Goal: Task Accomplishment & Management: Use online tool/utility

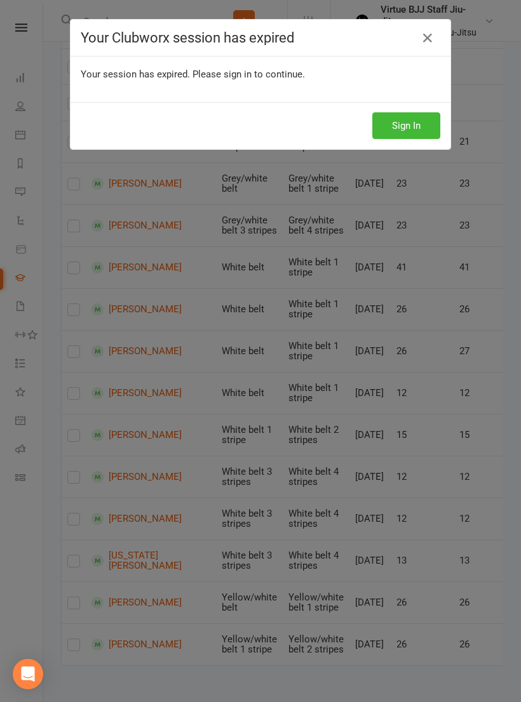
click at [434, 44] on link at bounding box center [427, 38] width 20 height 20
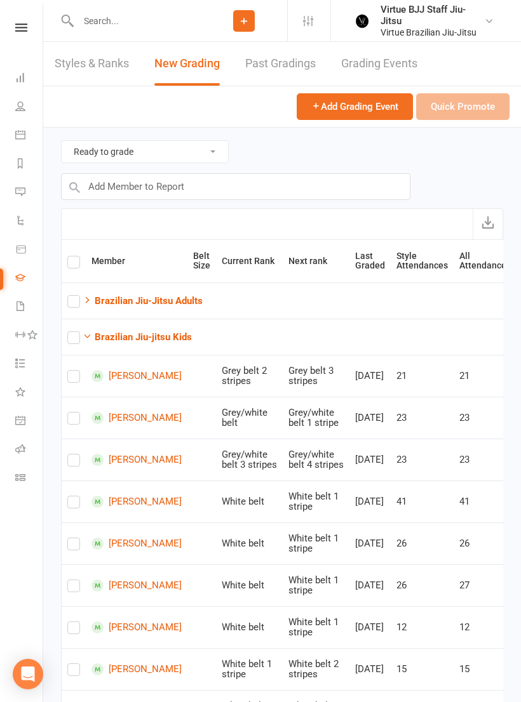
click at [133, 29] on input "text" at bounding box center [137, 21] width 126 height 18
type input "Karen"
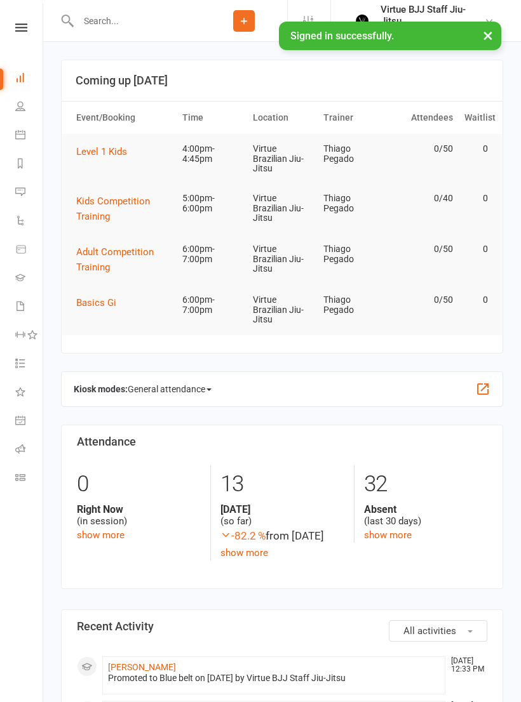
click at [32, 27] on link at bounding box center [21, 27] width 45 height 8
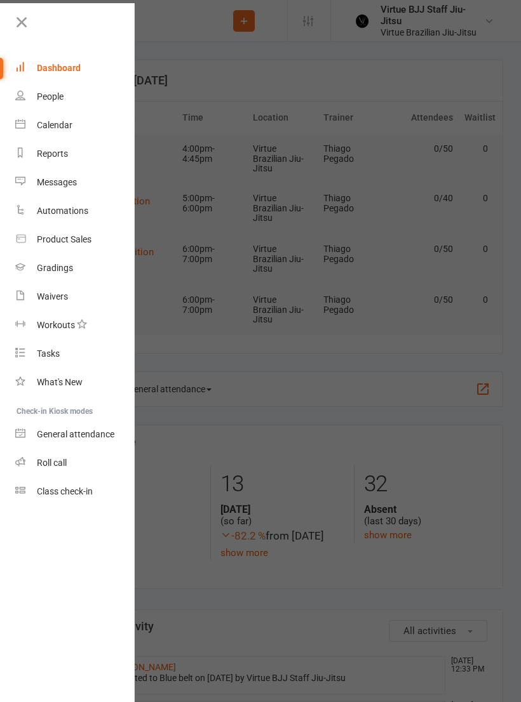
click at [28, 25] on icon at bounding box center [22, 22] width 18 height 18
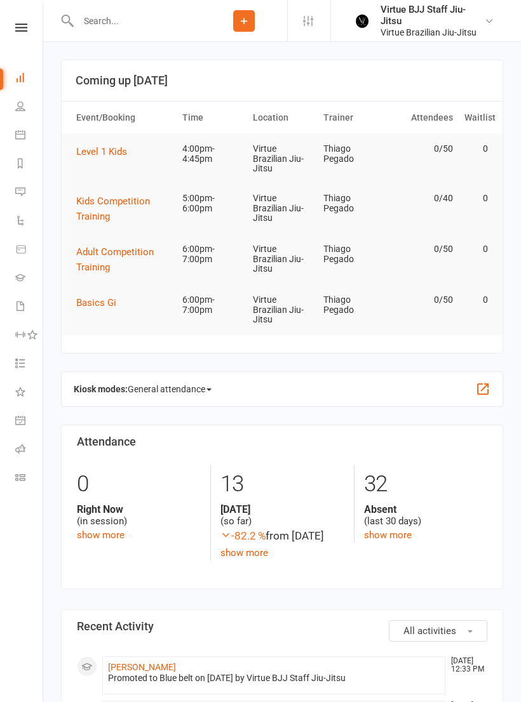
click at [161, 20] on input "text" at bounding box center [137, 21] width 126 height 18
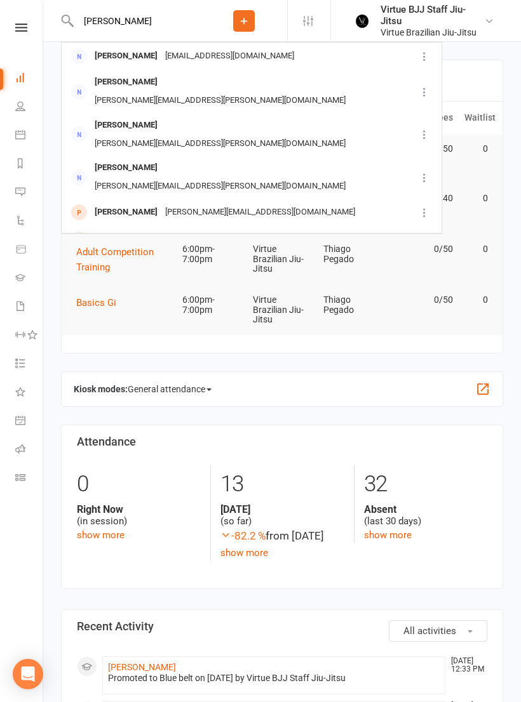
type input "Karen"
click at [246, 203] on div "karen@propellproperty.com.au" at bounding box center [259, 212] width 197 height 18
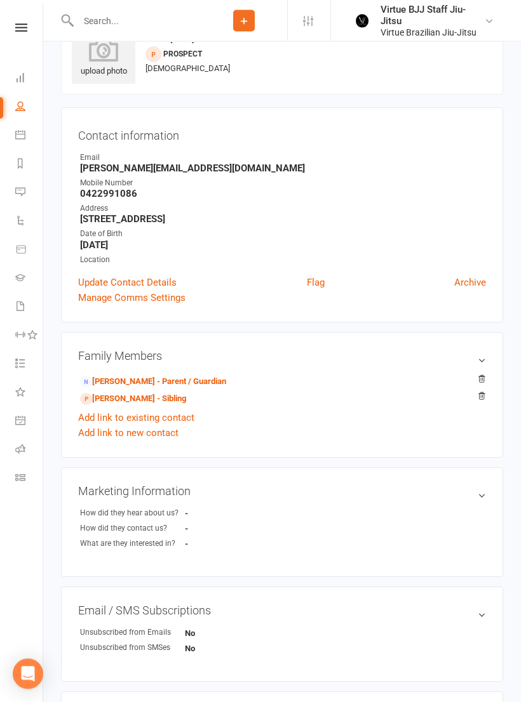
scroll to position [50, 0]
click at [216, 385] on link "Karen Lacheta-Pell - Parent / Guardian" at bounding box center [153, 381] width 146 height 13
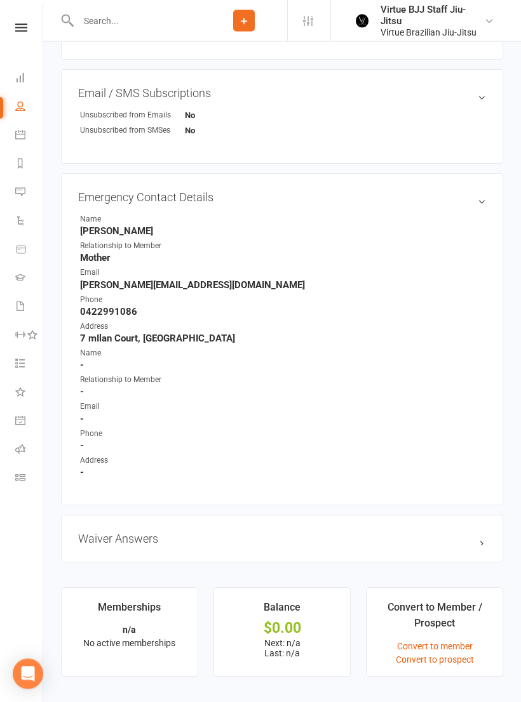
scroll to position [932, 0]
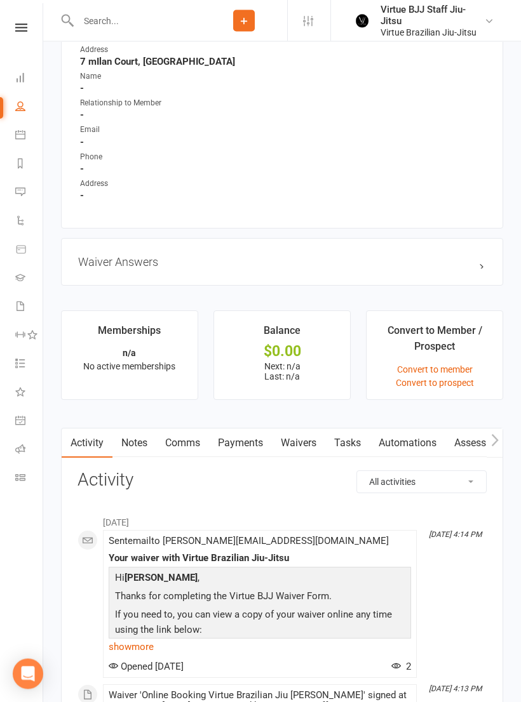
click at [305, 443] on link "Waivers" at bounding box center [298, 443] width 53 height 29
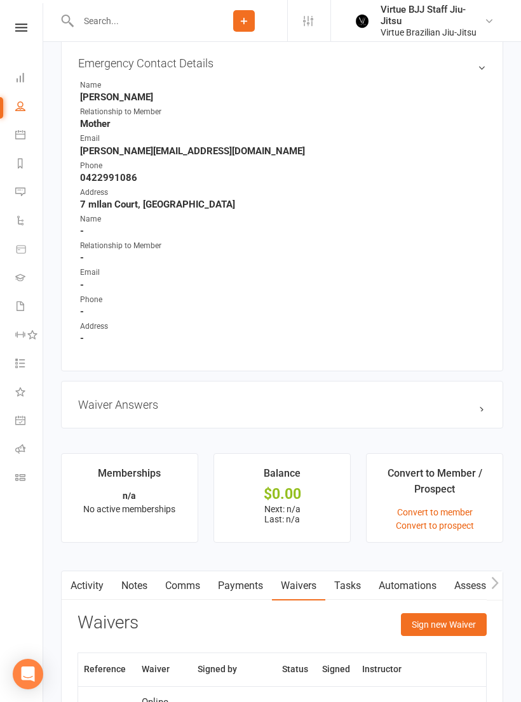
click at [444, 617] on button "Sign new Waiver" at bounding box center [444, 624] width 86 height 23
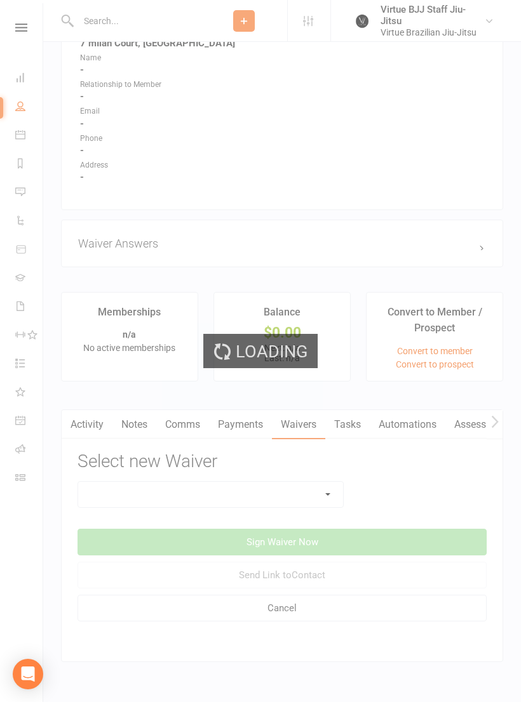
scroll to position [990, 0]
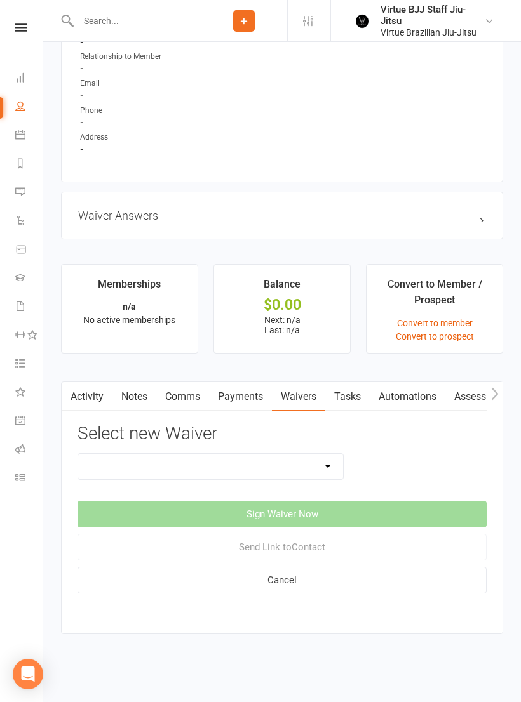
click at [322, 462] on select "Cancelation request Incident Report Membership hold request Online Booking Virt…" at bounding box center [210, 466] width 265 height 25
select select "3408"
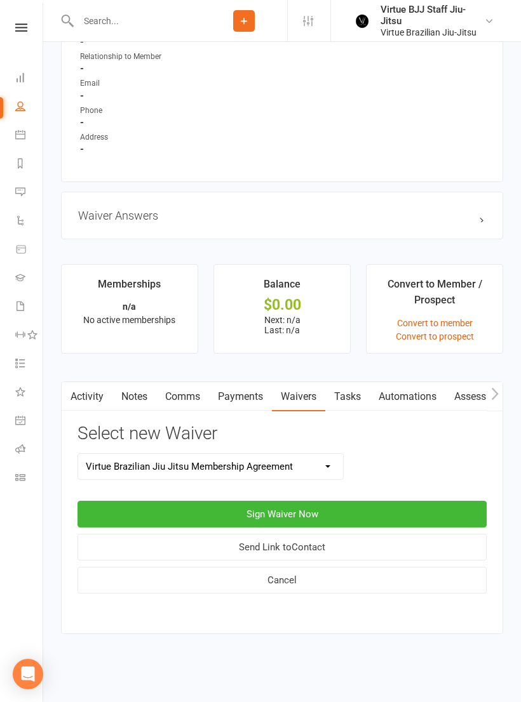
click at [353, 506] on button "Sign Waiver Now" at bounding box center [281, 514] width 409 height 27
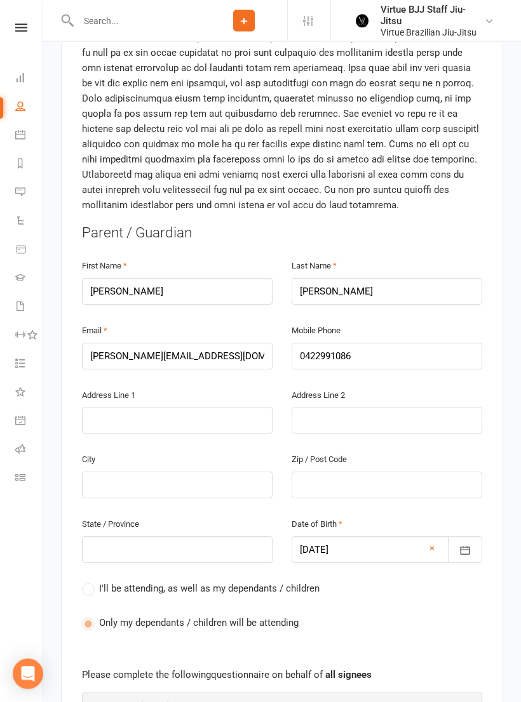
scroll to position [362, 0]
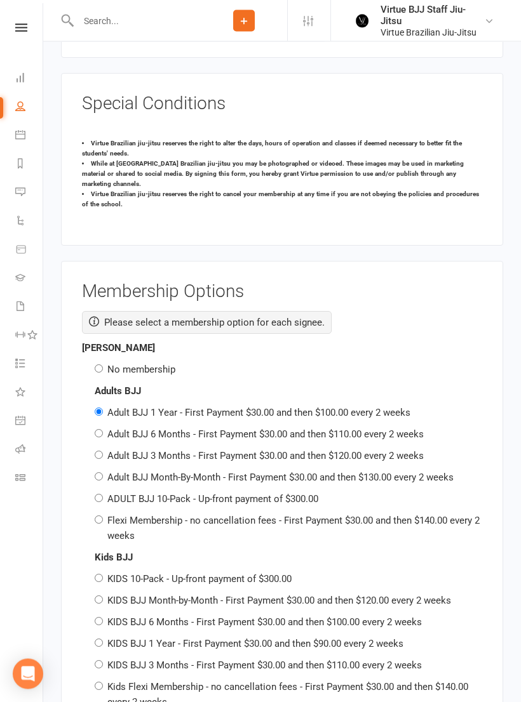
click at [103, 365] on input "No membership" at bounding box center [99, 369] width 8 height 8
radio input "true"
radio input "false"
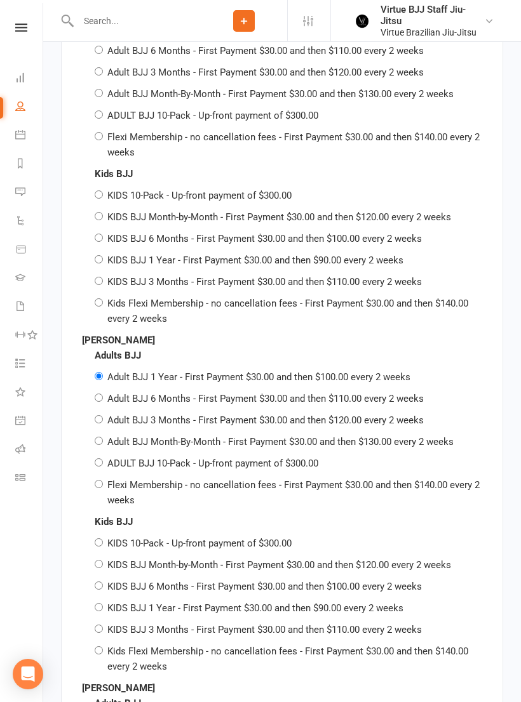
scroll to position [2951, 0]
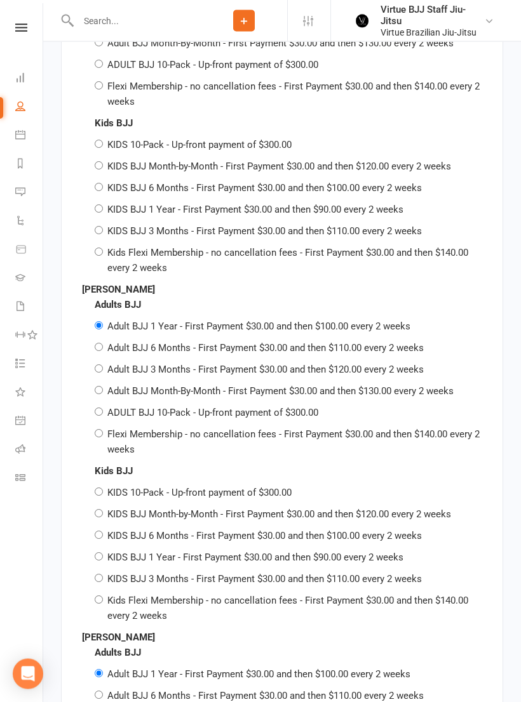
click at [231, 343] on label "Adult BJJ 6 Months - First Payment $30.00 and then $110.00 every 2 weeks" at bounding box center [265, 348] width 316 height 11
click at [103, 343] on input "Adult BJJ 6 Months - First Payment $30.00 and then $110.00 every 2 weeks" at bounding box center [99, 347] width 8 height 8
radio input "true"
radio input "false"
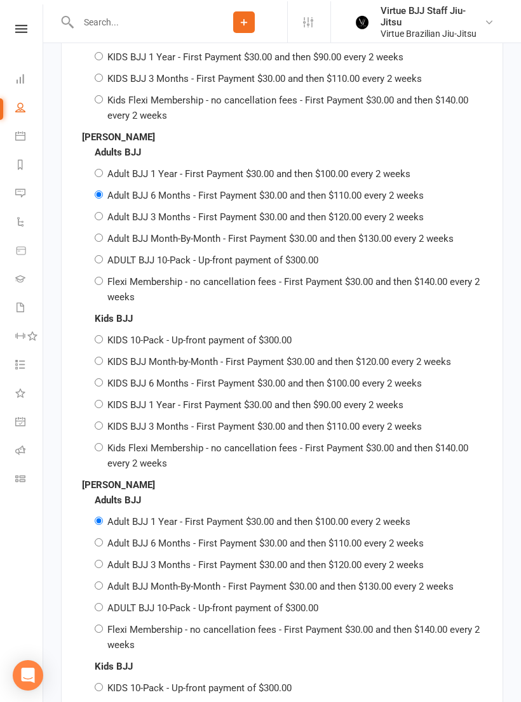
click at [223, 536] on label "Adult BJJ 6 Months - First Payment $30.00 and then $110.00 every 2 weeks" at bounding box center [265, 541] width 316 height 11
click at [103, 537] on input "Adult BJJ 6 Months - First Payment $30.00 and then $110.00 every 2 weeks" at bounding box center [99, 541] width 8 height 8
radio input "true"
radio input "false"
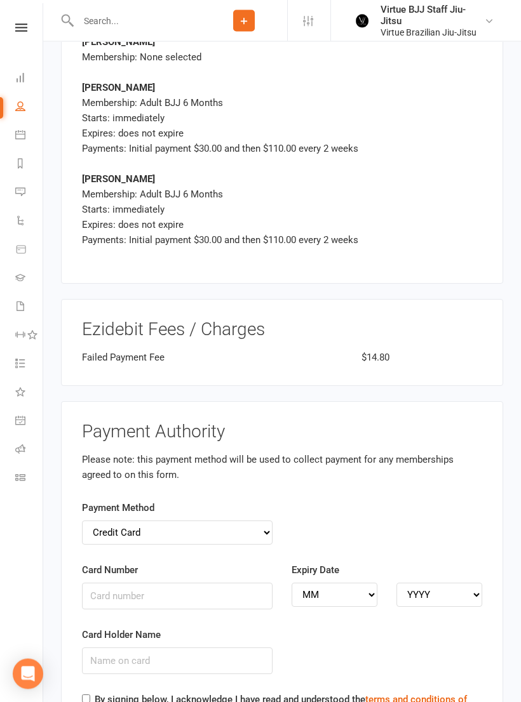
scroll to position [3982, 0]
click at [256, 521] on select "Credit Card Bank Account" at bounding box center [177, 533] width 190 height 24
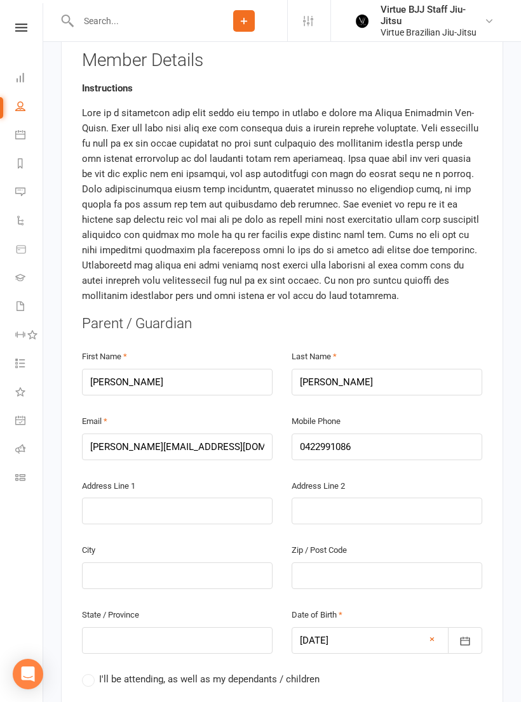
scroll to position [338, 0]
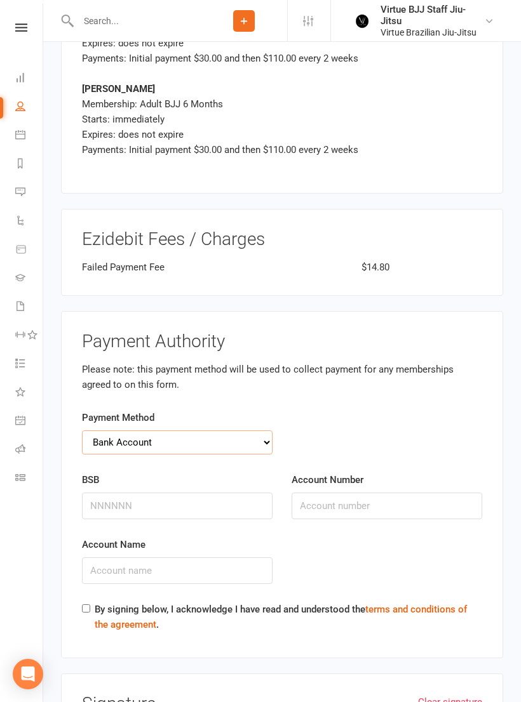
click at [260, 430] on select "Credit Card Bank Account" at bounding box center [177, 442] width 190 height 24
select select "credit_card"
click at [176, 493] on input "Card Number" at bounding box center [177, 506] width 190 height 27
type input "340091455572006"
click at [338, 493] on select "MM 01 02 03 04 05 06 07 08 09 10 11 12" at bounding box center [334, 505] width 86 height 24
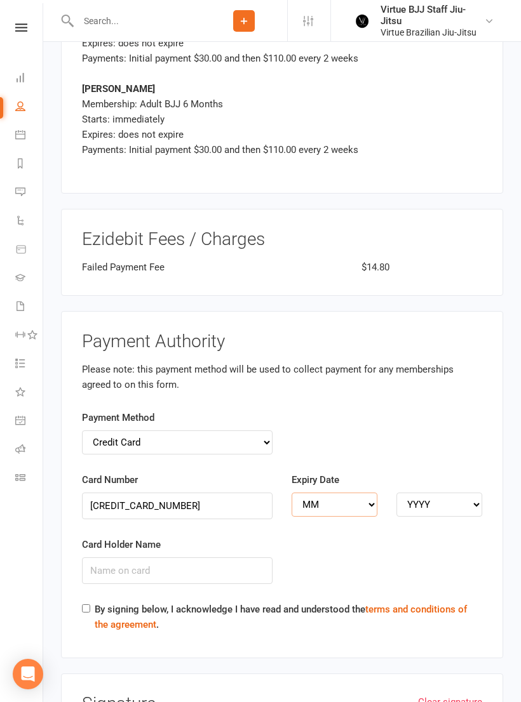
select select "03"
click at [455, 493] on select "YYYY 2025 2026 2027 2028 2029 2030 2031 2032 2033 2034" at bounding box center [439, 505] width 86 height 24
select select "2030"
click at [157, 557] on input "Card Holder Name" at bounding box center [177, 570] width 190 height 27
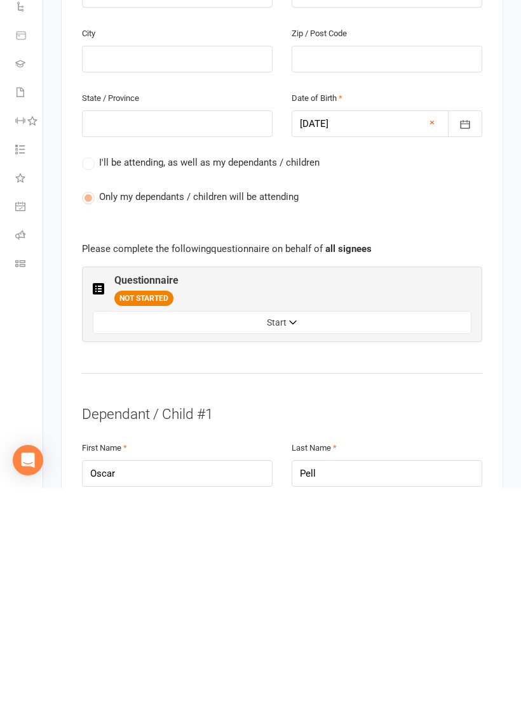
scroll to position [576, 0]
type input "Michael P Pell"
click at [296, 533] on icon "button" at bounding box center [293, 537] width 9 height 9
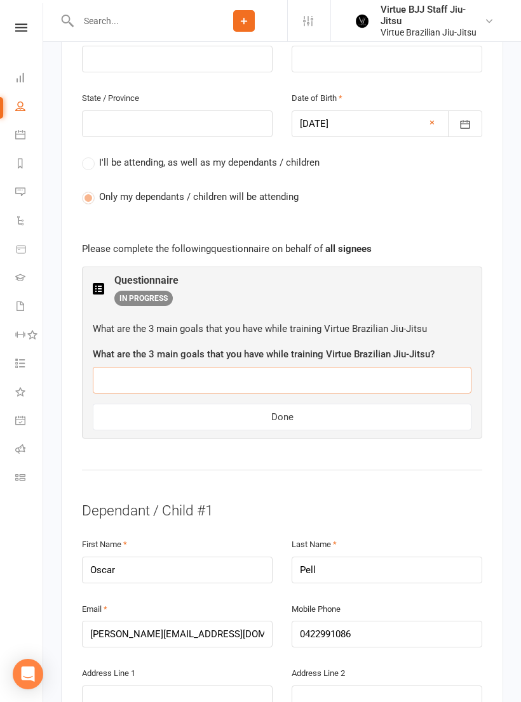
click at [207, 367] on input "text" at bounding box center [282, 380] width 378 height 27
type input "Confidence, control and discipline"
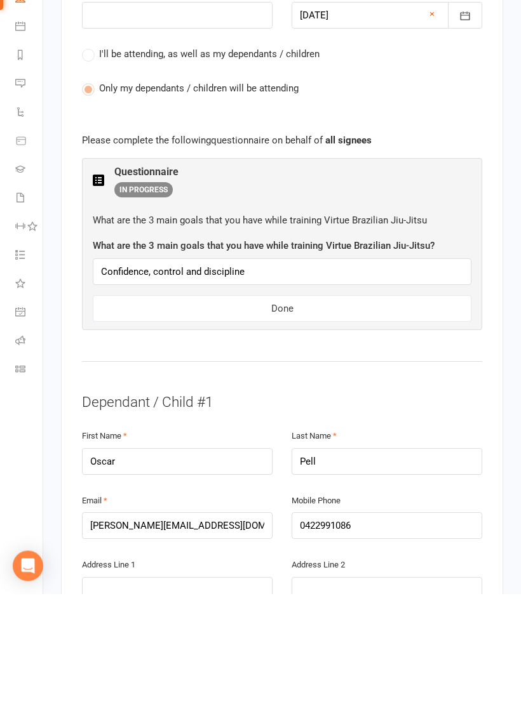
click at [311, 404] on button "Done" at bounding box center [282, 417] width 378 height 27
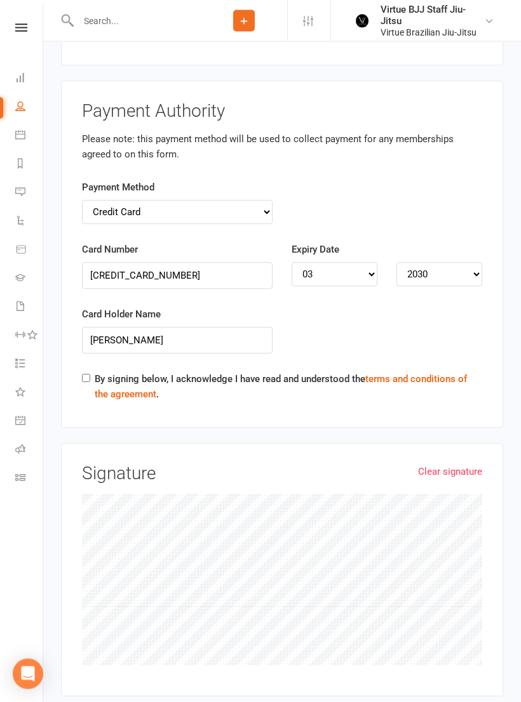
scroll to position [4303, 0]
click at [90, 374] on input "By signing below, I acknowledge I have read and understood the terms and condit…" at bounding box center [86, 378] width 8 height 8
checkbox input "true"
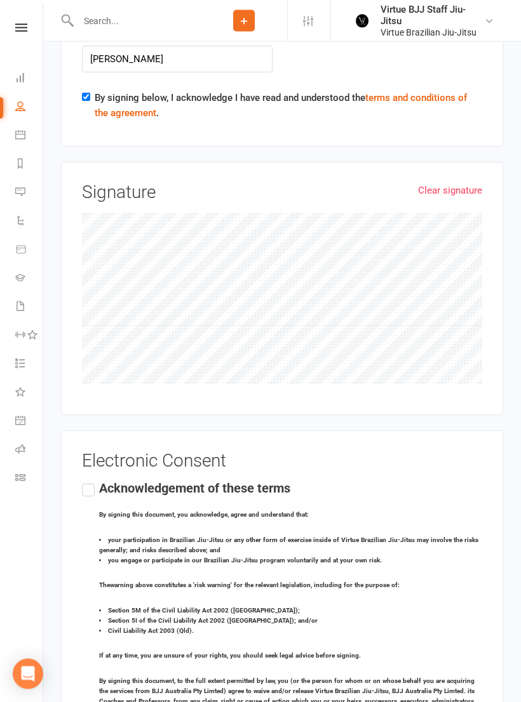
scroll to position [4583, 0]
click at [86, 482] on label "Acknowledgement of these terms By signing this document, you acknowledge, agree…" at bounding box center [282, 627] width 400 height 291
click at [86, 482] on input "Acknowledgement of these terms By signing this document, you acknowledge, agree…" at bounding box center [86, 482] width 8 height 0
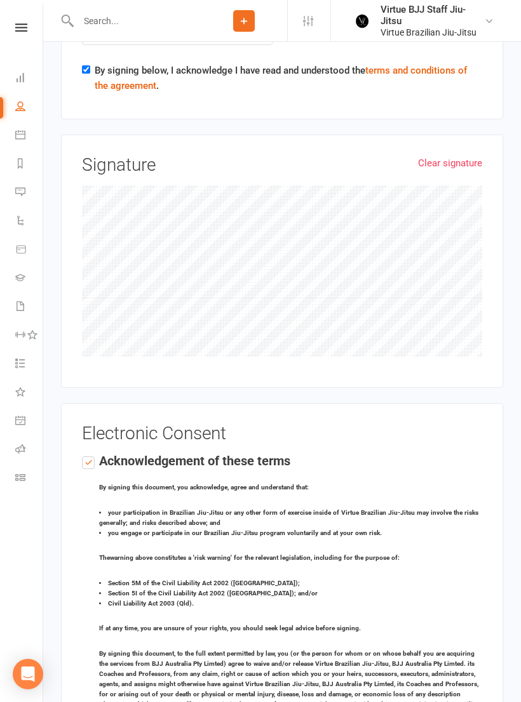
scroll to position [4695, 0]
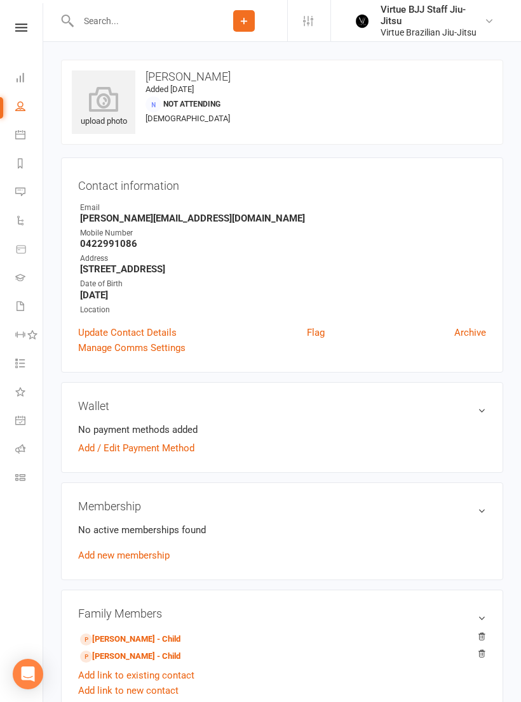
click at [476, 410] on h3 "Wallet" at bounding box center [282, 405] width 408 height 13
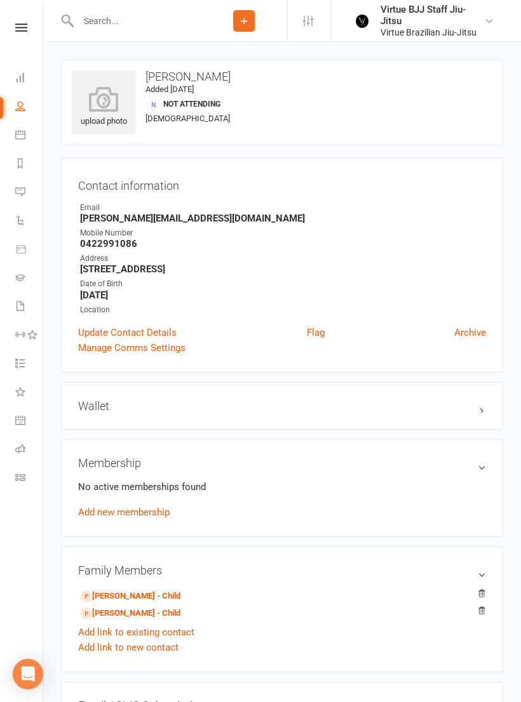
click at [478, 402] on h3 "Wallet" at bounding box center [282, 405] width 408 height 13
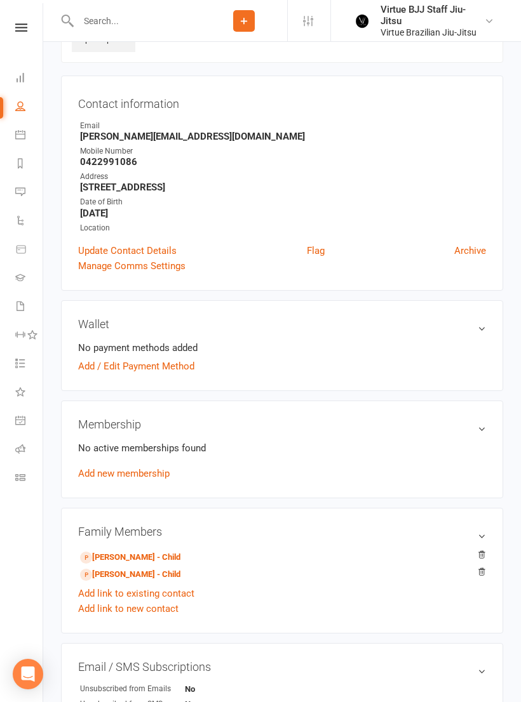
scroll to position [64, 0]
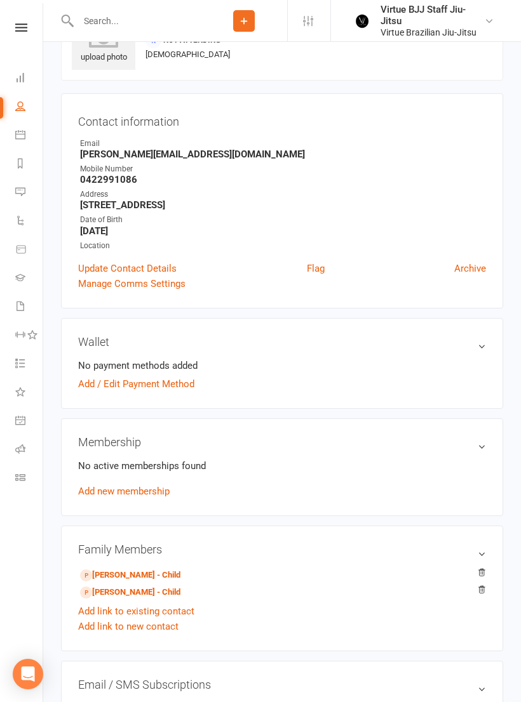
click at [20, 312] on link "Waivers 1" at bounding box center [29, 307] width 29 height 29
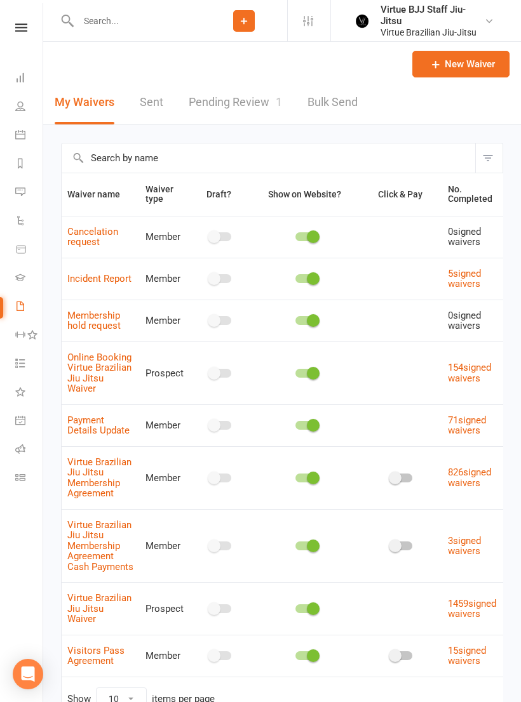
click at [245, 100] on link "Pending Review 1" at bounding box center [235, 103] width 93 height 44
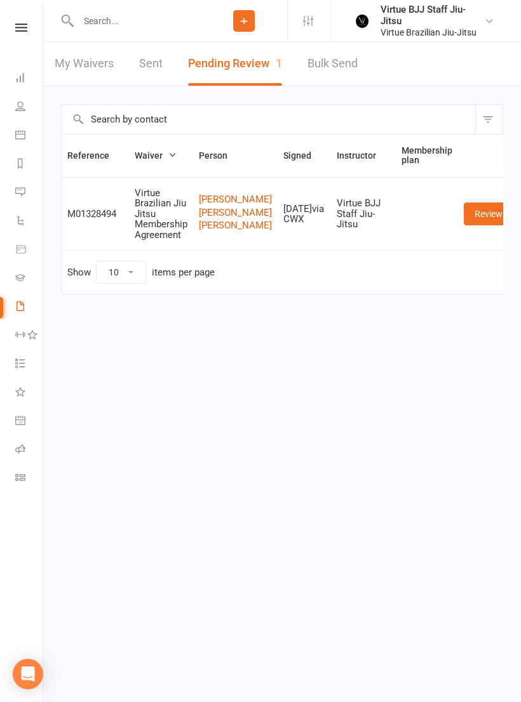
click at [471, 225] on link "Review" at bounding box center [488, 214] width 50 height 23
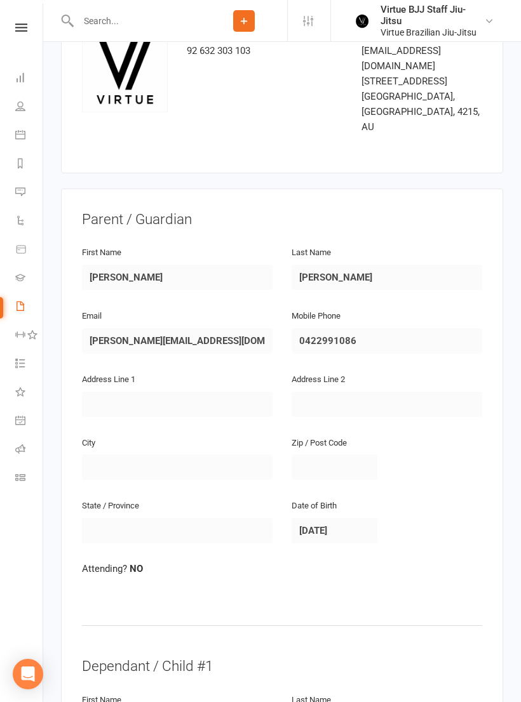
scroll to position [130, 0]
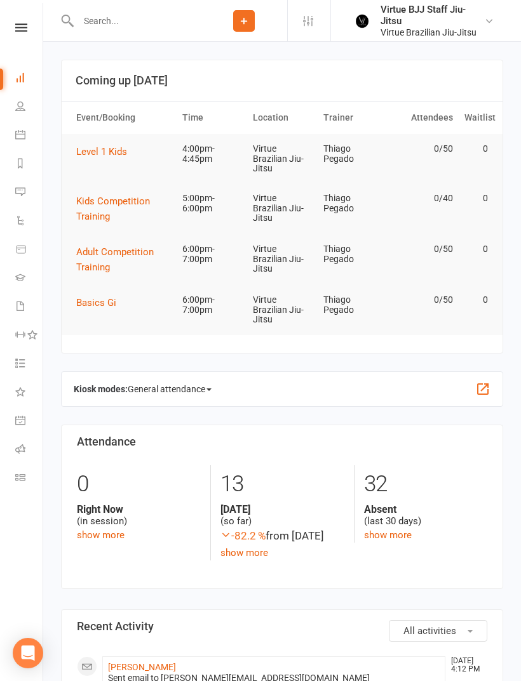
click at [33, 477] on link "Class check-in" at bounding box center [29, 479] width 29 height 29
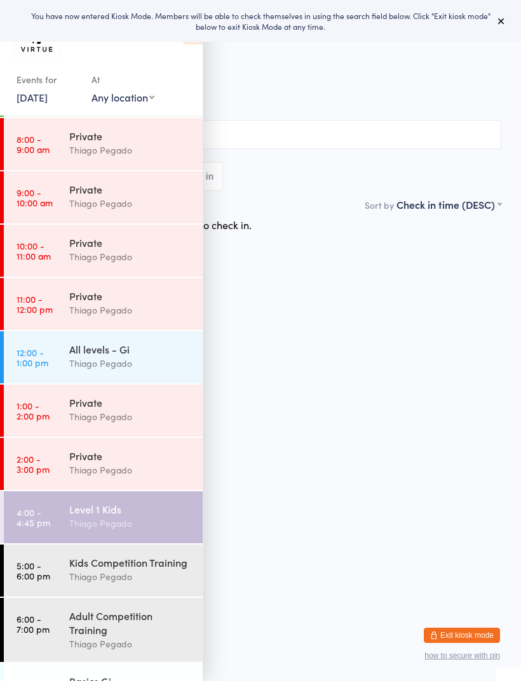
scroll to position [161, 0]
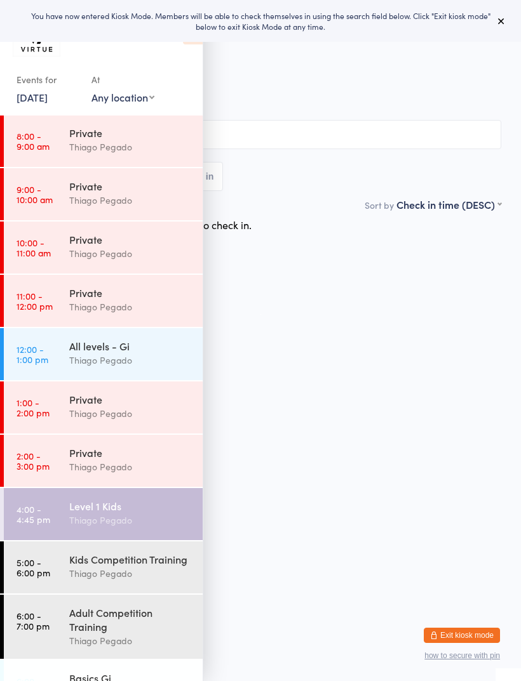
click at [125, 514] on div "Thiago Pegado" at bounding box center [130, 520] width 123 height 15
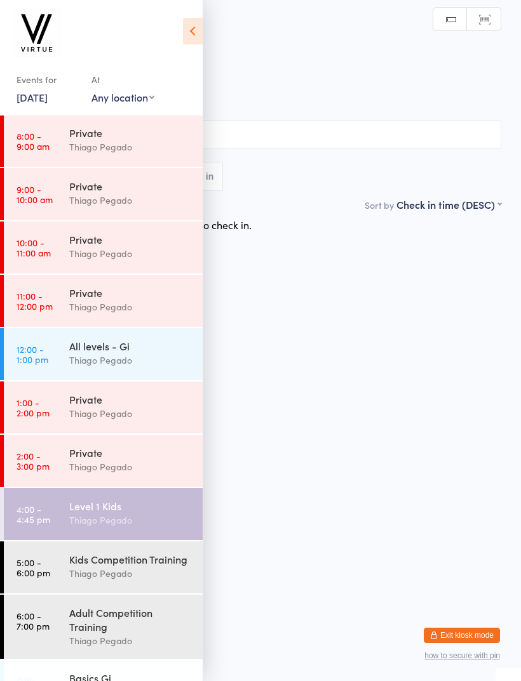
click at [131, 513] on div "Level 1 Kids" at bounding box center [130, 506] width 123 height 14
click at [196, 33] on icon at bounding box center [193, 31] width 20 height 27
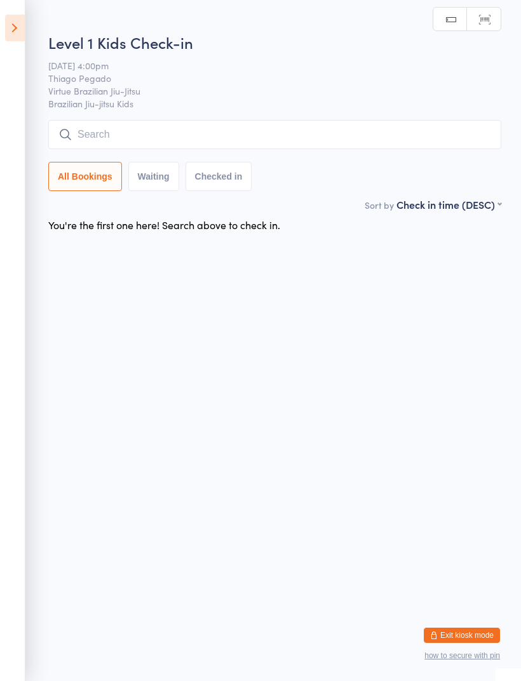
click at [380, 142] on input "search" at bounding box center [274, 134] width 453 height 29
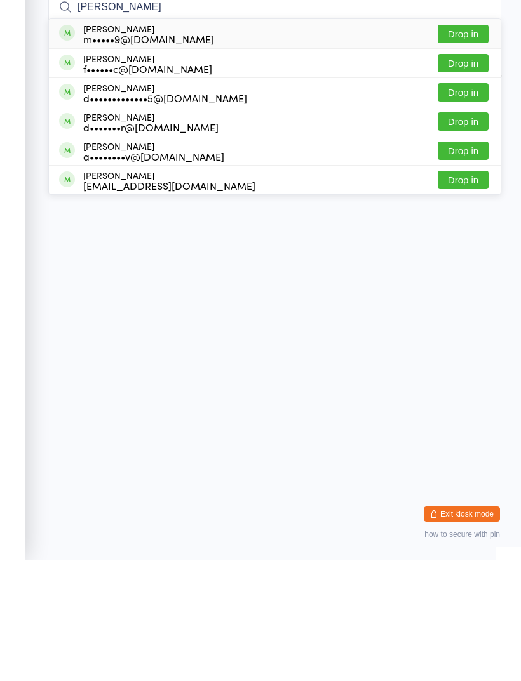
type input "Daniel"
click at [470, 175] on button "Drop in" at bounding box center [462, 184] width 51 height 18
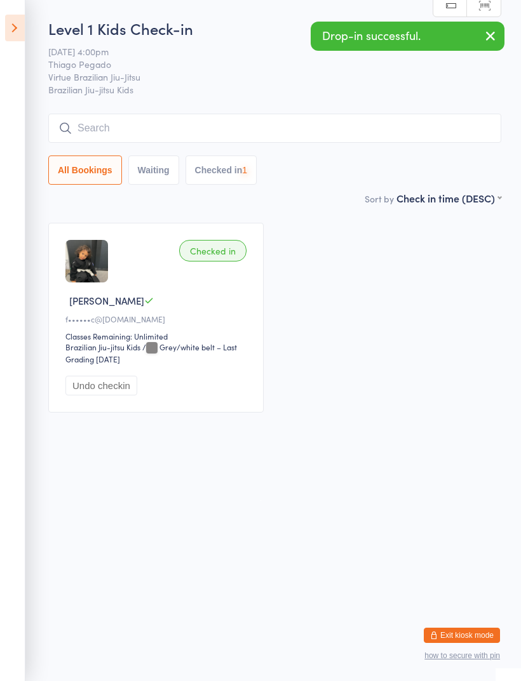
click at [357, 133] on input "search" at bounding box center [274, 128] width 453 height 29
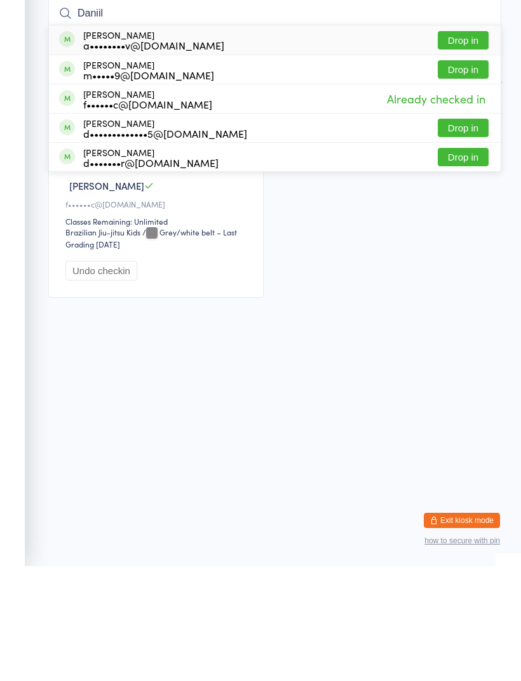
type input "Daniil"
click at [462, 146] on button "Drop in" at bounding box center [462, 155] width 51 height 18
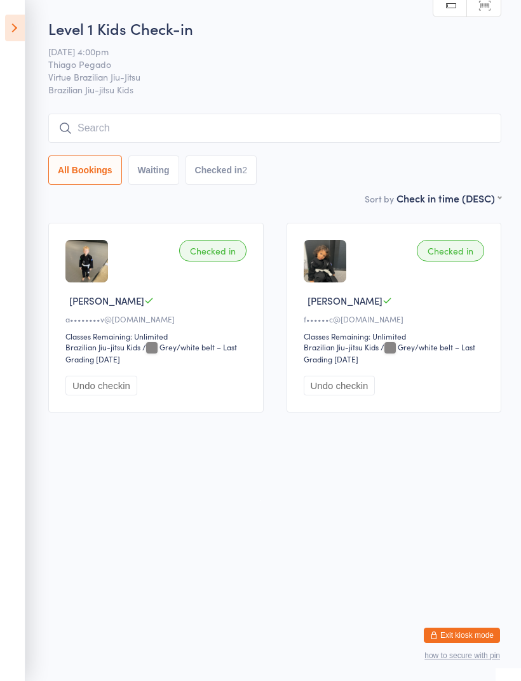
click at [395, 130] on input "search" at bounding box center [274, 128] width 453 height 29
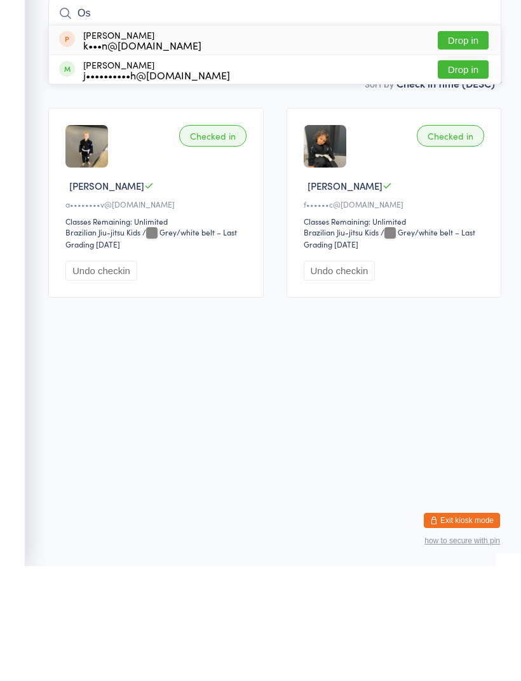
type input "O"
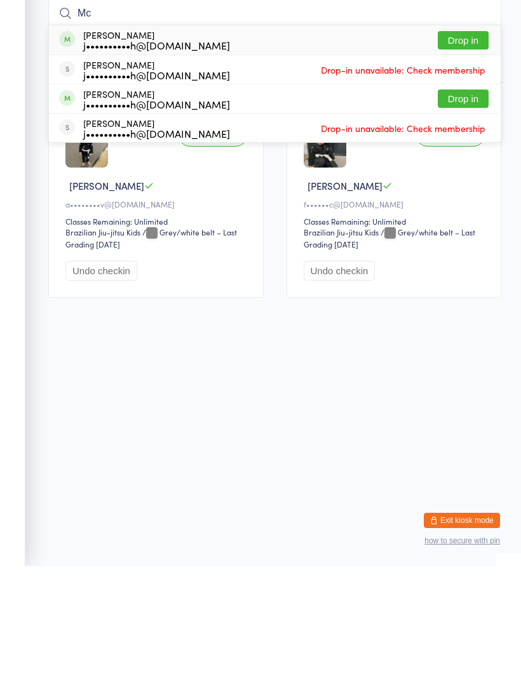
type input "M"
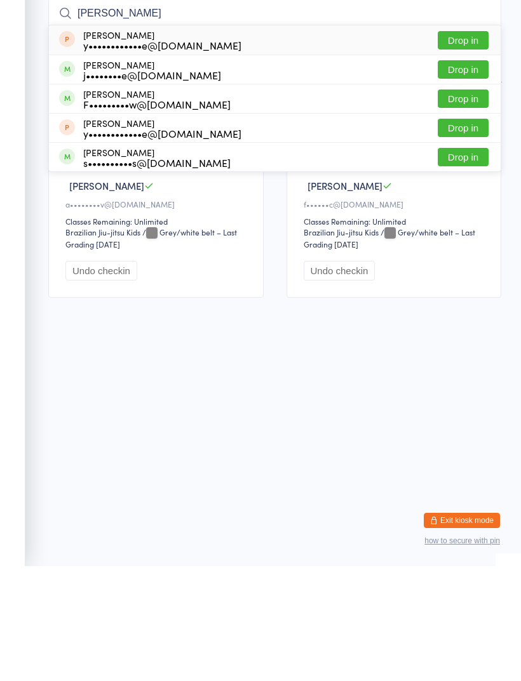
type input "Leo"
click at [472, 175] on button "Drop in" at bounding box center [462, 184] width 51 height 18
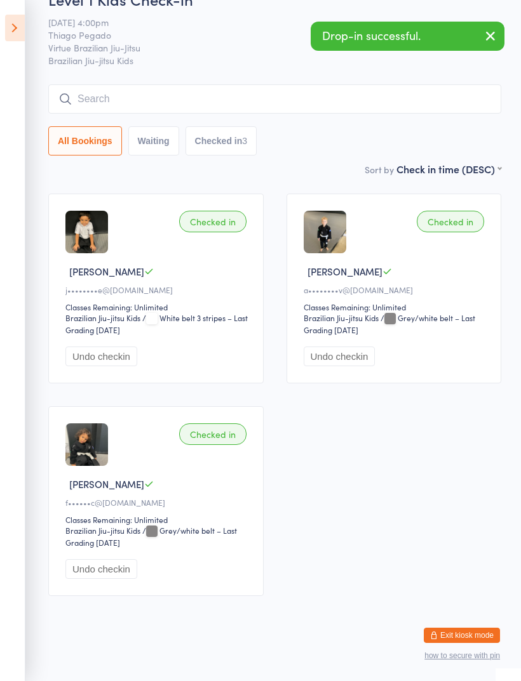
scroll to position [34, 0]
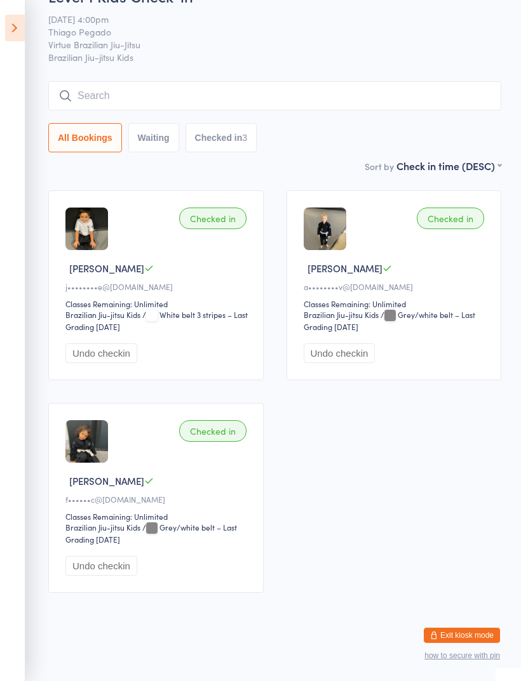
click at [435, 98] on input "search" at bounding box center [274, 95] width 453 height 29
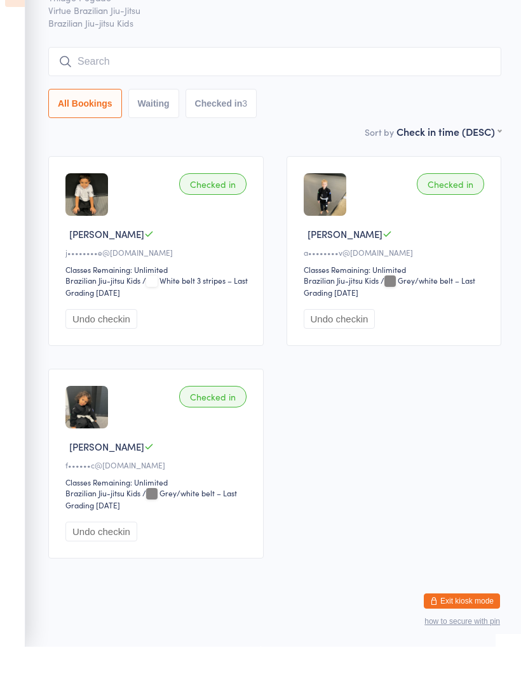
click at [424, 81] on input "search" at bounding box center [274, 95] width 453 height 29
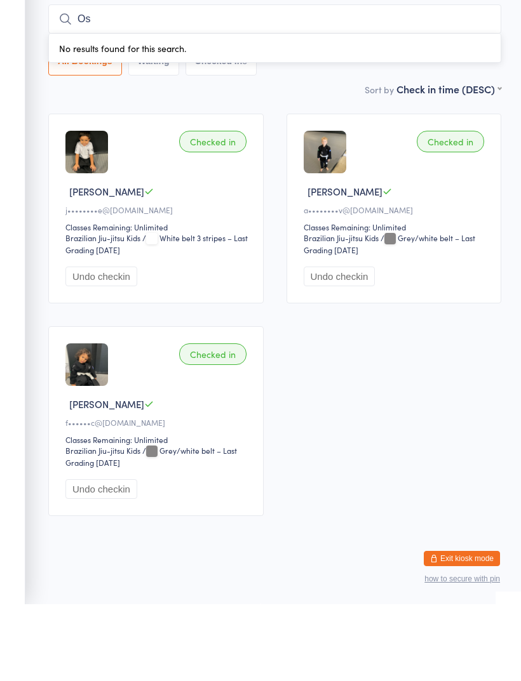
type input "O"
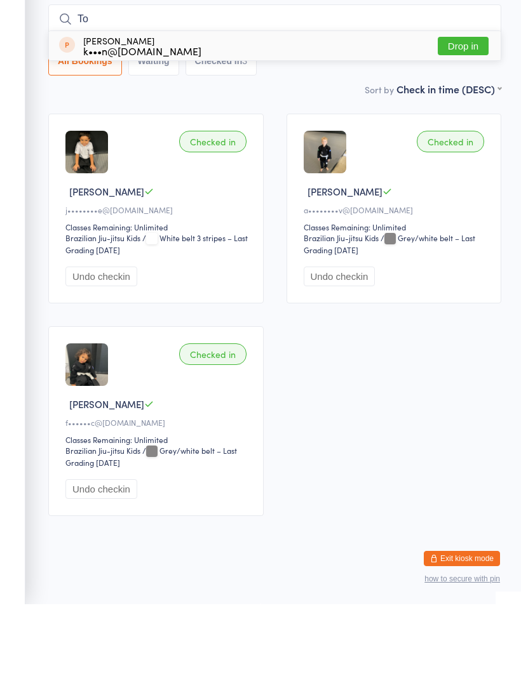
type input "T"
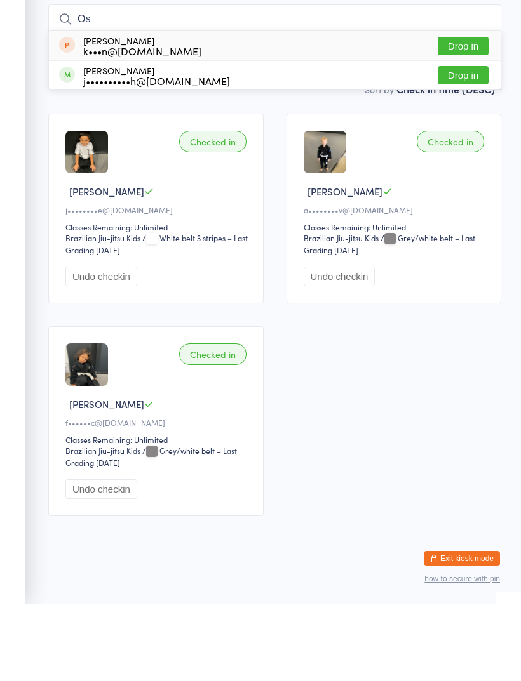
type input "O"
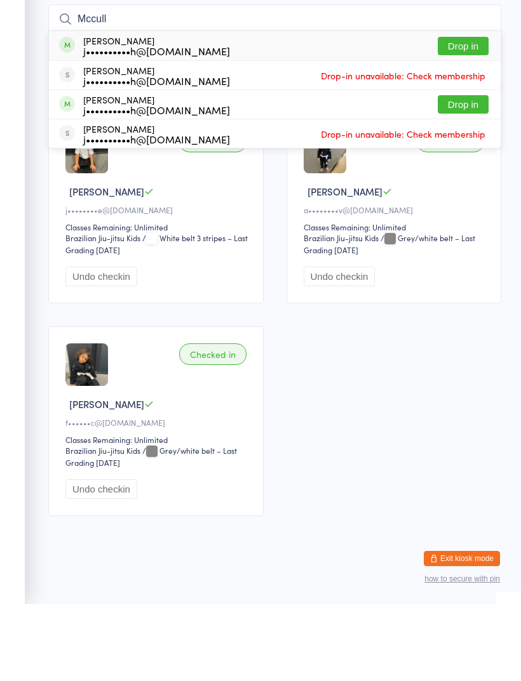
click at [420, 403] on div "Checked in Leo W j••••••••e@pm.me Classes Remaining: Unlimited Brazilian Jiu-ji…" at bounding box center [274, 391] width 475 height 425
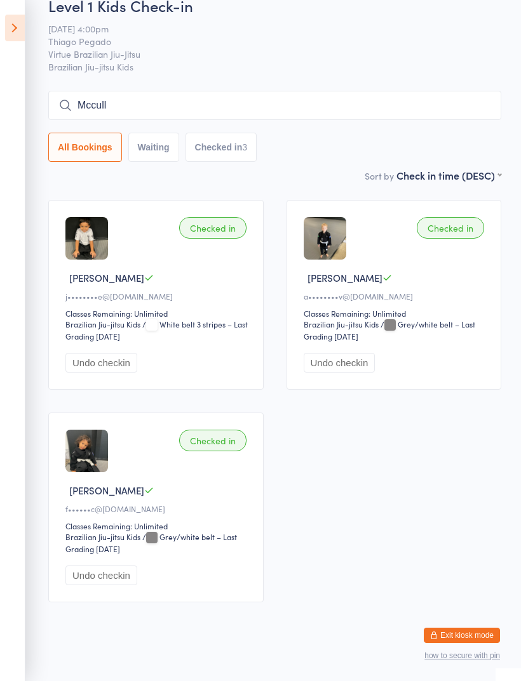
scroll to position [20, 0]
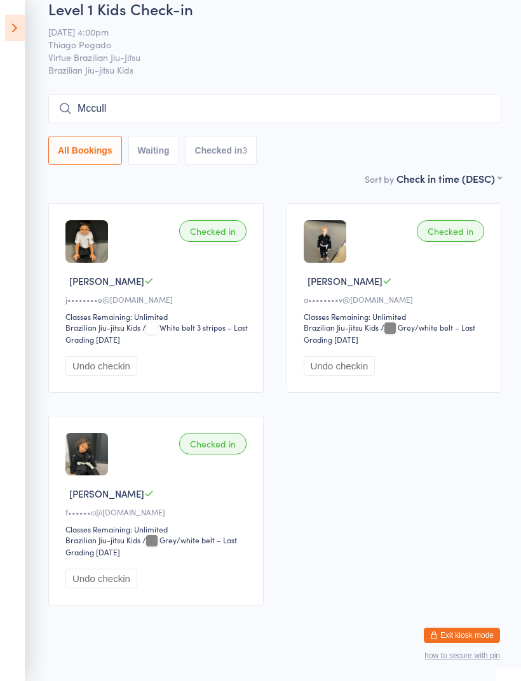
click at [100, 108] on input "Mccull" at bounding box center [274, 108] width 453 height 29
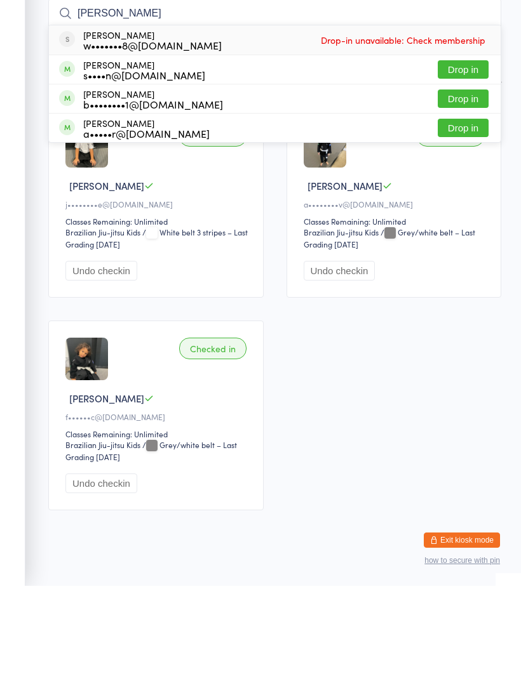
type input "Robert"
click at [469, 156] on button "Drop in" at bounding box center [462, 165] width 51 height 18
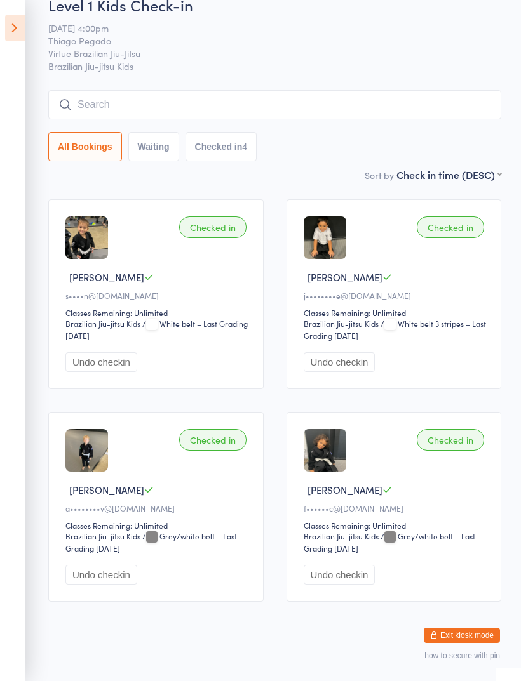
scroll to position [23, 0]
click at [23, 22] on icon at bounding box center [15, 28] width 20 height 27
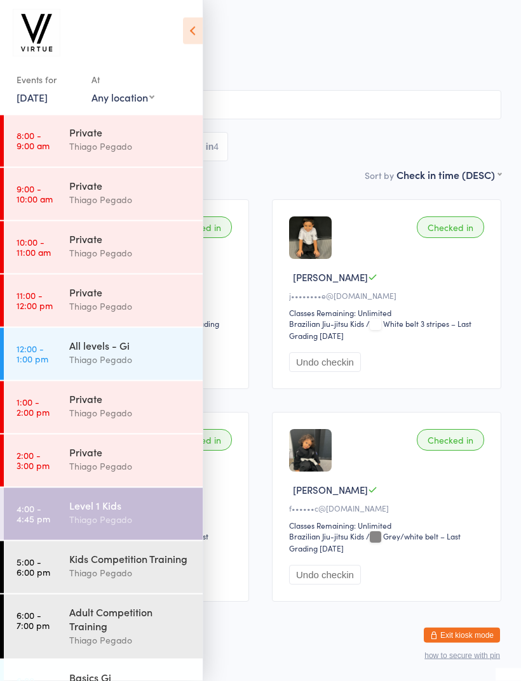
click at [470, 628] on button "Exit kiosk mode" at bounding box center [461, 635] width 76 height 15
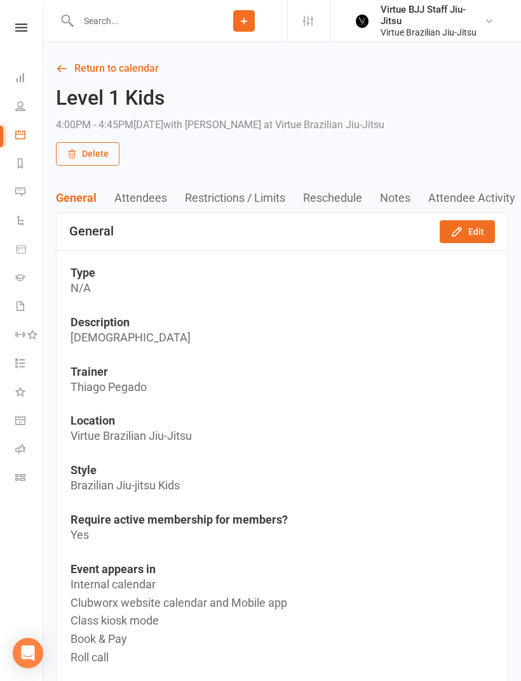
click at [22, 274] on icon at bounding box center [20, 277] width 10 height 10
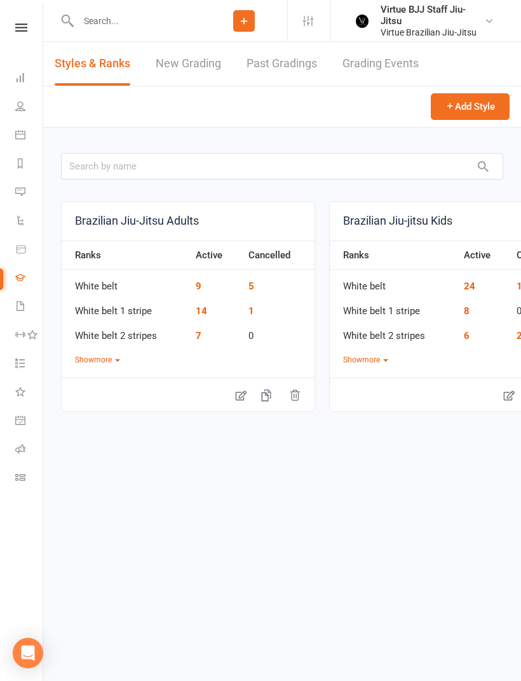
click at [213, 67] on link "New Grading" at bounding box center [188, 64] width 65 height 44
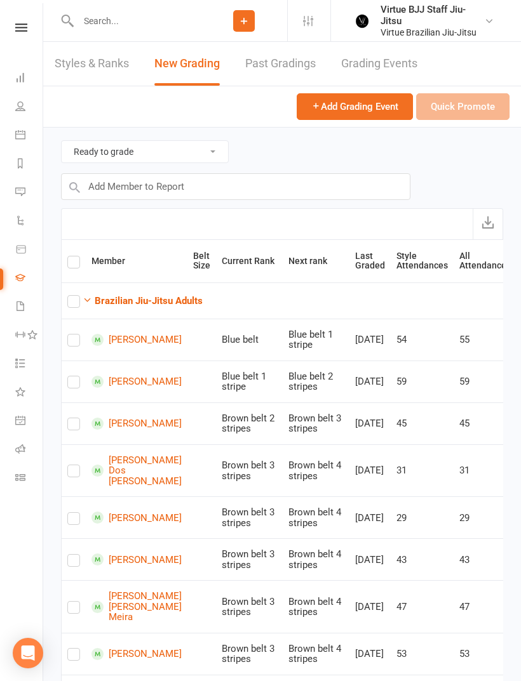
click at [191, 295] on strong "Brazilian Jiu-Jitsu Adults" at bounding box center [149, 300] width 108 height 11
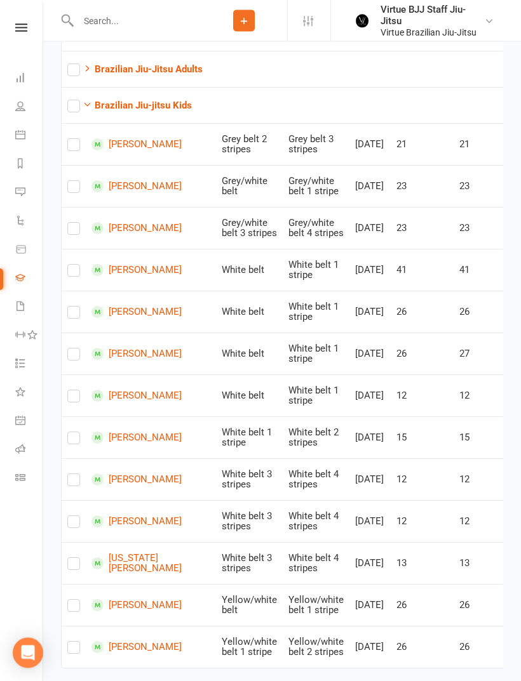
scroll to position [222, 0]
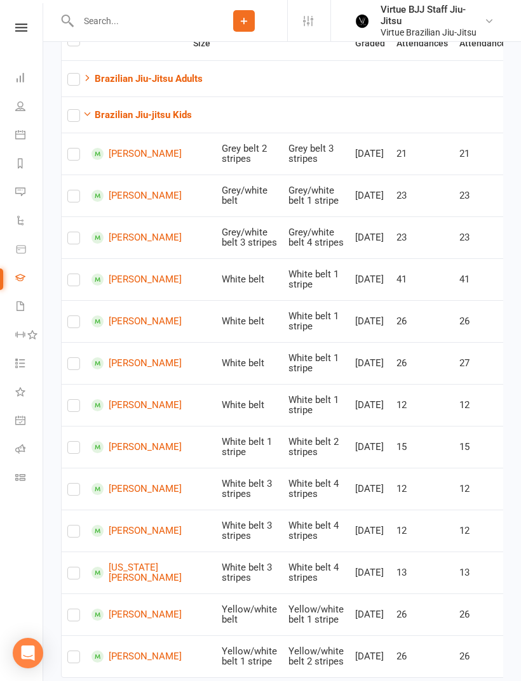
click at [18, 475] on icon at bounding box center [20, 477] width 10 height 10
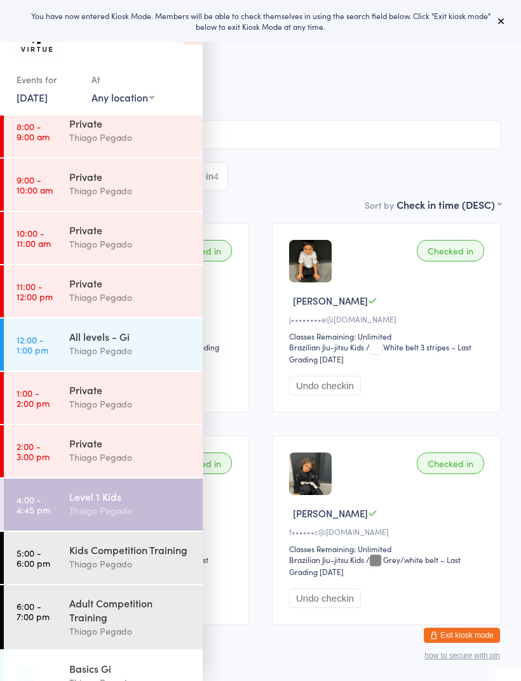
scroll to position [180, 0]
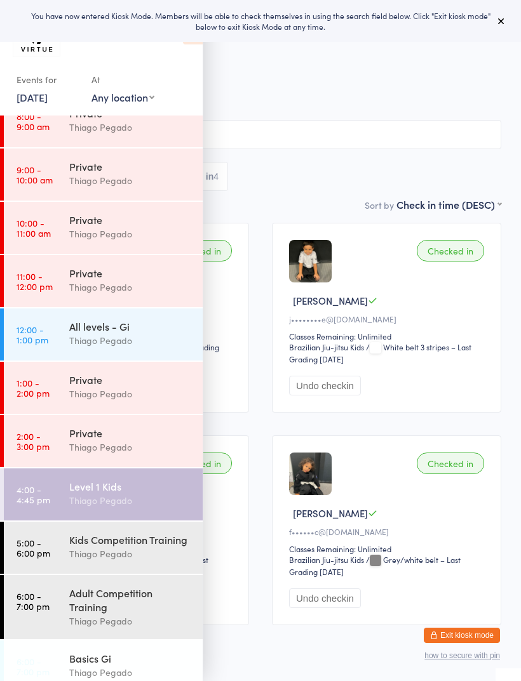
click at [76, 489] on div "Level 1 Kids" at bounding box center [130, 486] width 123 height 14
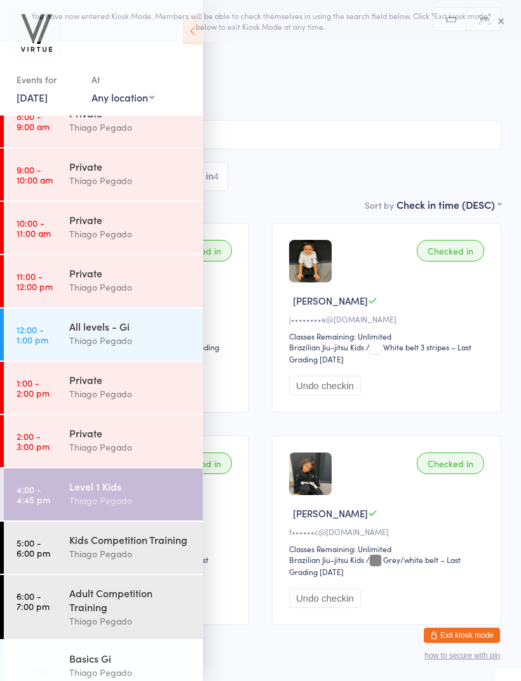
scroll to position [159, 0]
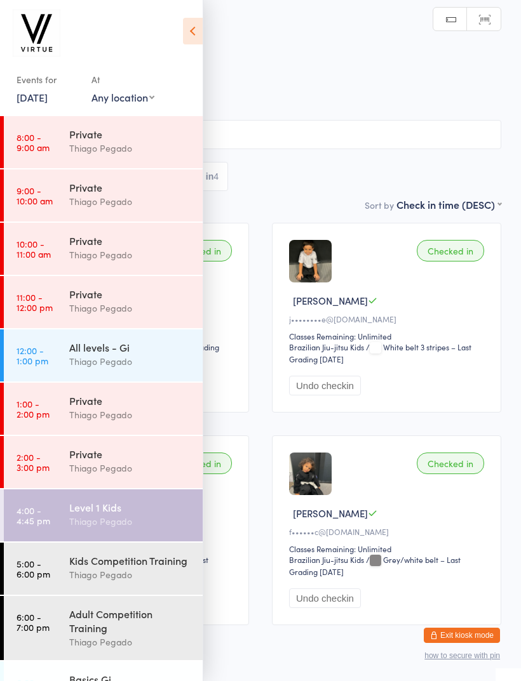
click at [91, 495] on div "Level 1 Kids Thiago Pegado" at bounding box center [135, 514] width 133 height 50
click at [190, 32] on icon at bounding box center [193, 31] width 20 height 27
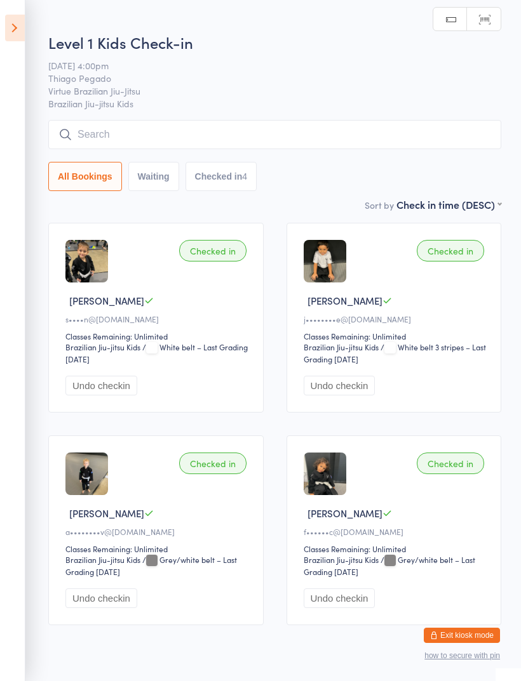
click at [136, 135] on input "search" at bounding box center [274, 134] width 453 height 29
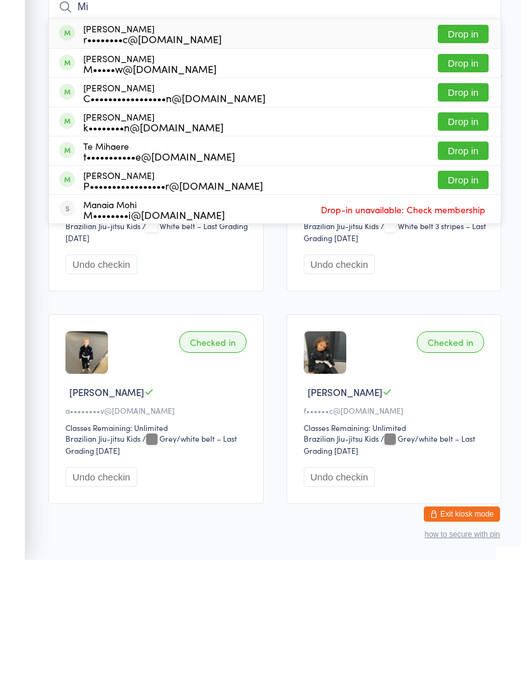
type input "M"
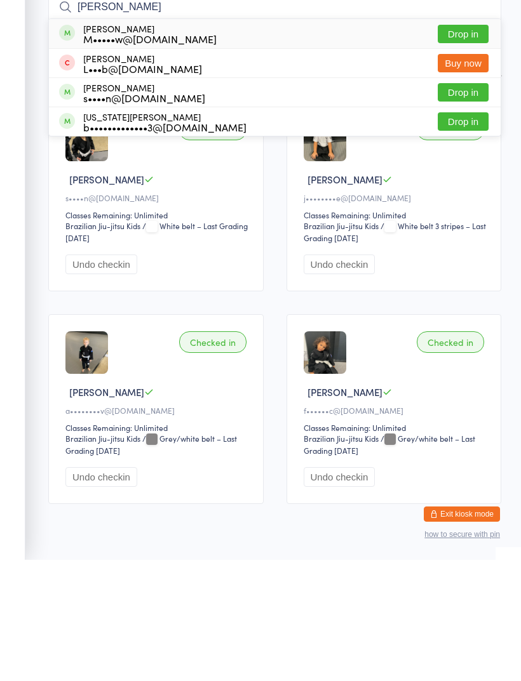
type input "Georg"
click at [457, 146] on button "Drop in" at bounding box center [462, 155] width 51 height 18
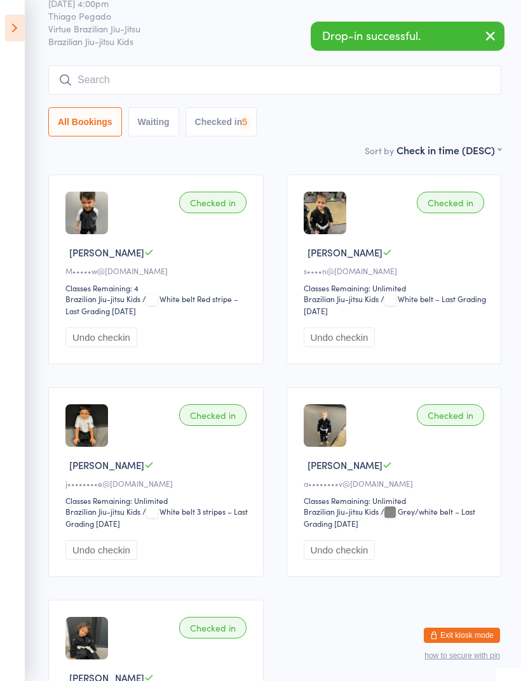
click at [344, 69] on input "search" at bounding box center [274, 79] width 453 height 29
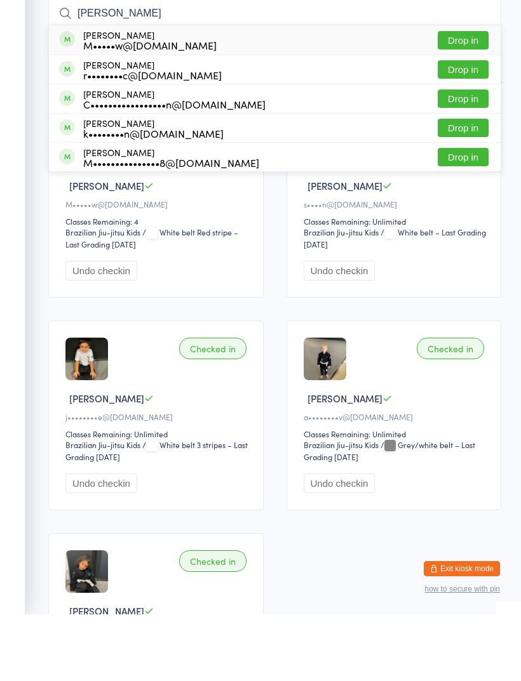
type input "Mia b"
click at [468, 98] on button "Drop in" at bounding box center [462, 107] width 51 height 18
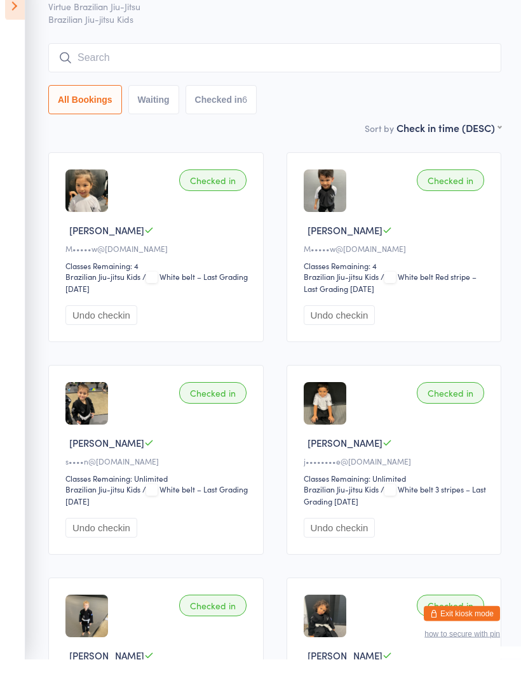
scroll to position [0, 0]
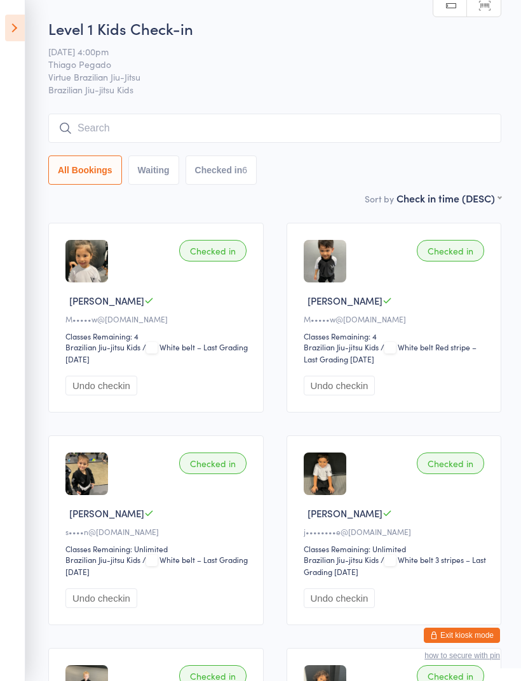
click at [18, 20] on icon at bounding box center [15, 28] width 20 height 27
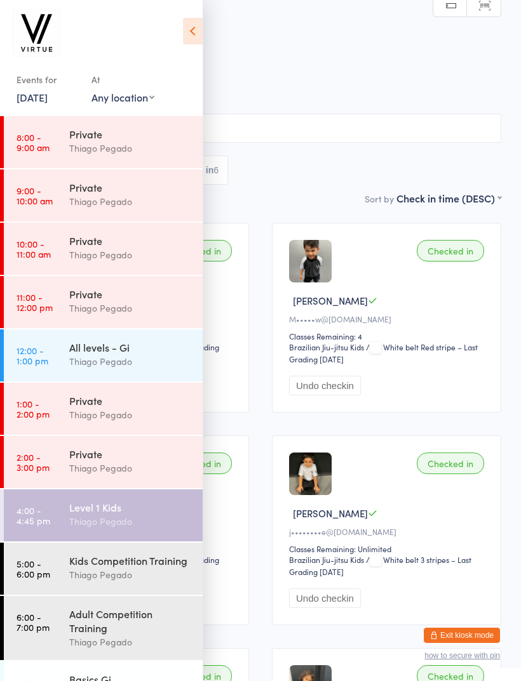
click at [427, 628] on button "Exit kiosk mode" at bounding box center [461, 635] width 76 height 15
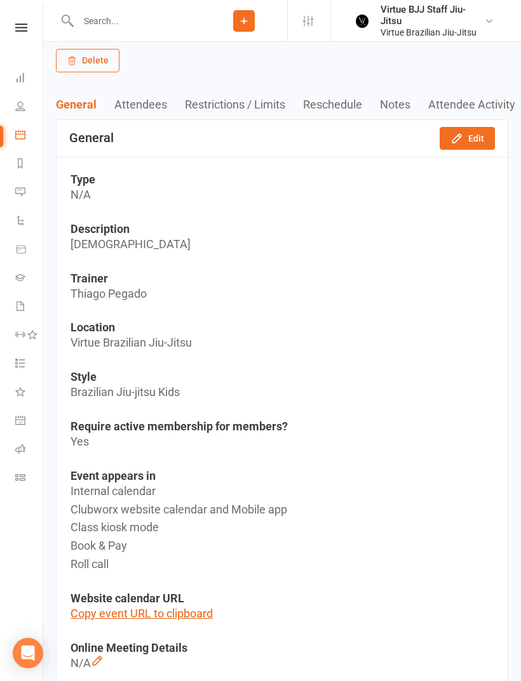
click at [229, 109] on button "Restrictions / Limits" at bounding box center [244, 104] width 118 height 13
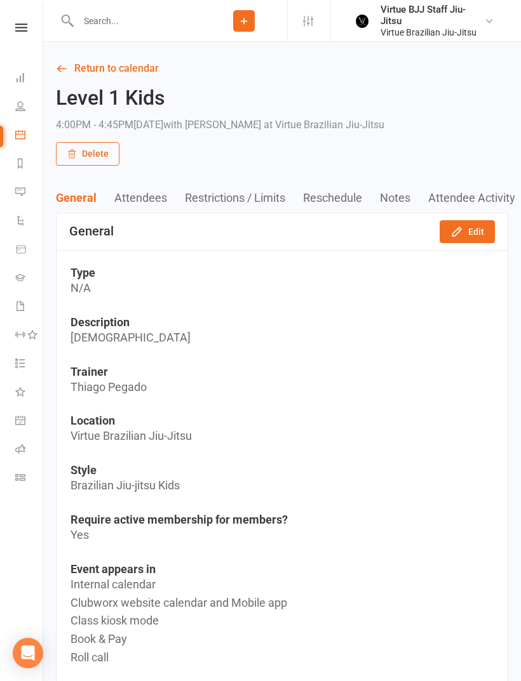
click at [87, 194] on button "General" at bounding box center [85, 197] width 58 height 13
click at [136, 200] on button "Attendees" at bounding box center [149, 197] width 70 height 13
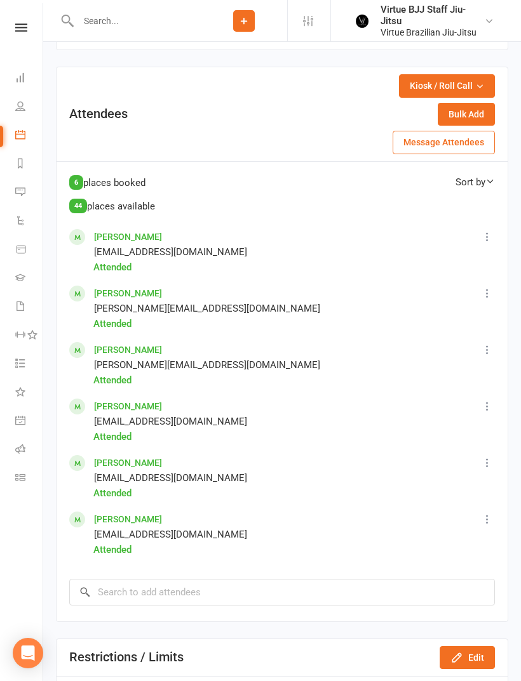
scroll to position [734, 0]
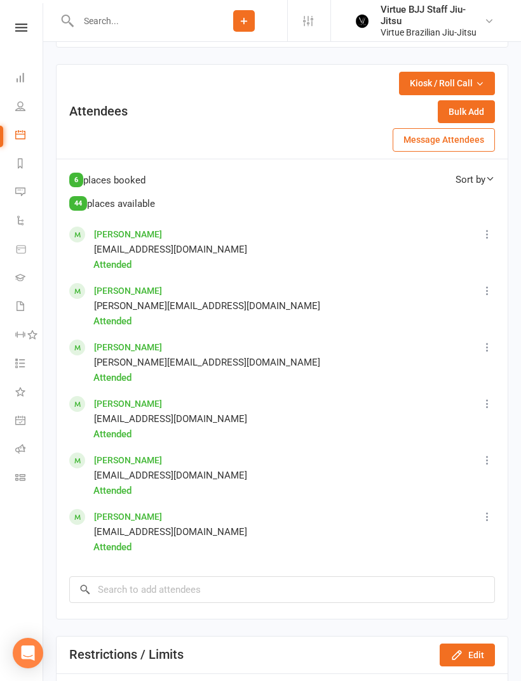
click at [22, 481] on icon at bounding box center [20, 477] width 10 height 10
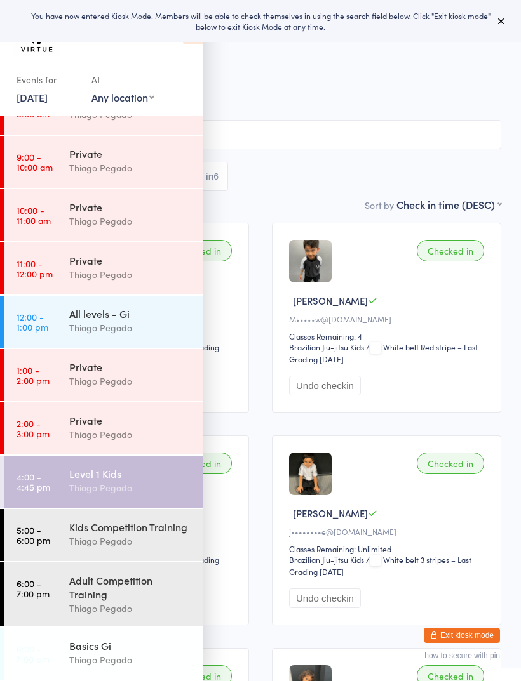
scroll to position [196, 0]
click at [125, 474] on div "Level 1 Kids" at bounding box center [130, 474] width 123 height 14
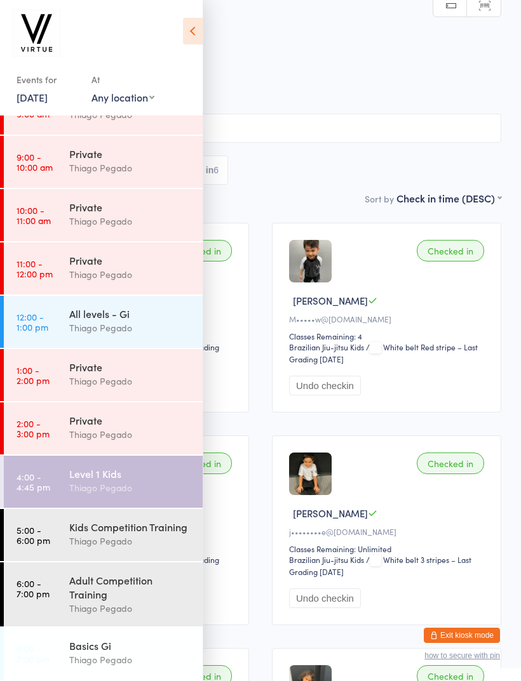
click at [200, 27] on icon at bounding box center [193, 31] width 20 height 27
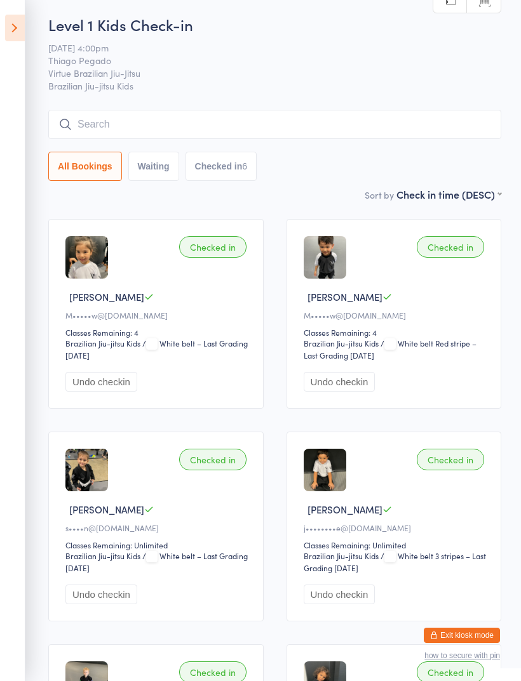
scroll to position [5, 0]
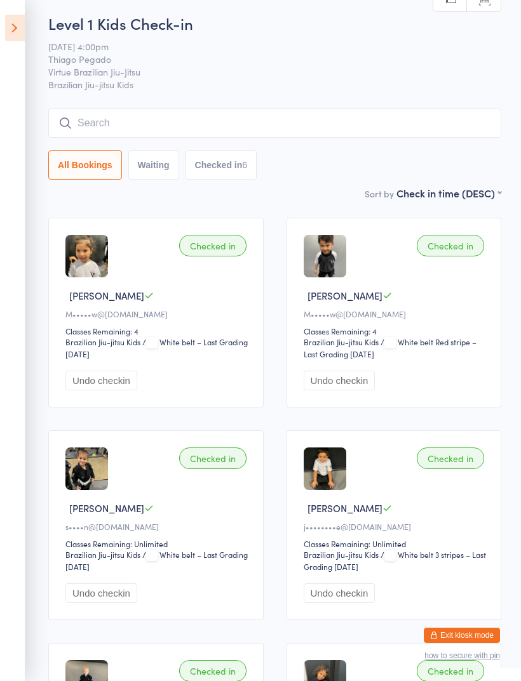
click at [459, 620] on div "Checked in [PERSON_NAME] W j••••••••e@[DOMAIN_NAME] Classes Remaining: Unlimite…" at bounding box center [393, 525] width 215 height 190
click at [464, 620] on div "Checked in [PERSON_NAME] W j••••••••e@[DOMAIN_NAME] Classes Remaining: Unlimite…" at bounding box center [393, 525] width 215 height 190
click at [459, 632] on button "Exit kiosk mode" at bounding box center [461, 635] width 76 height 15
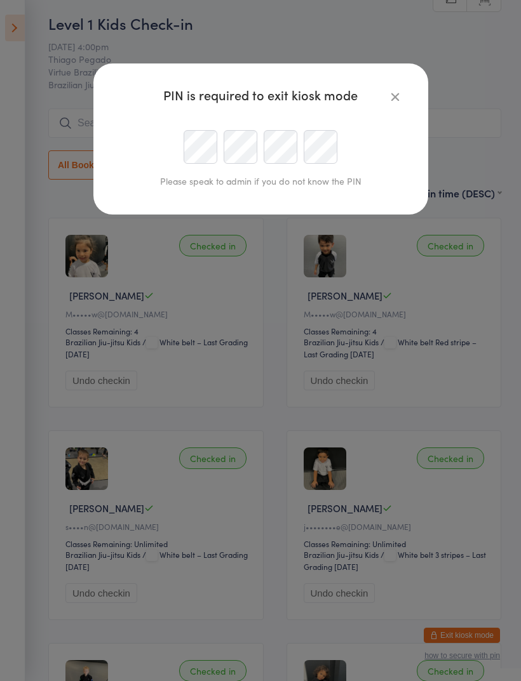
click at [394, 90] on icon "button" at bounding box center [395, 97] width 14 height 14
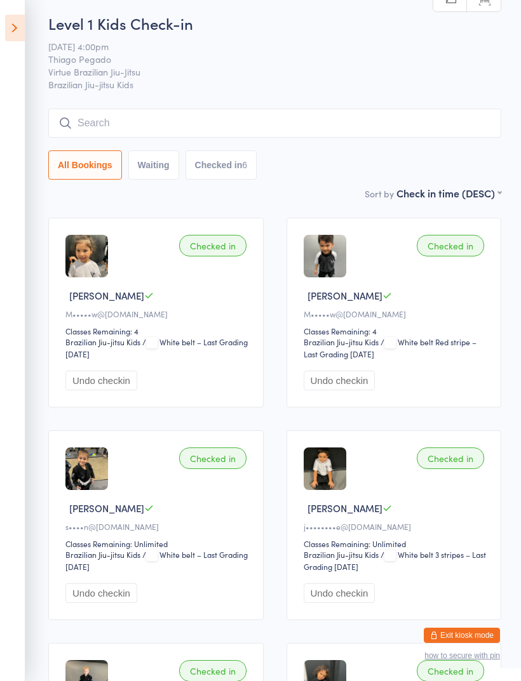
click at [10, 22] on icon at bounding box center [15, 28] width 20 height 27
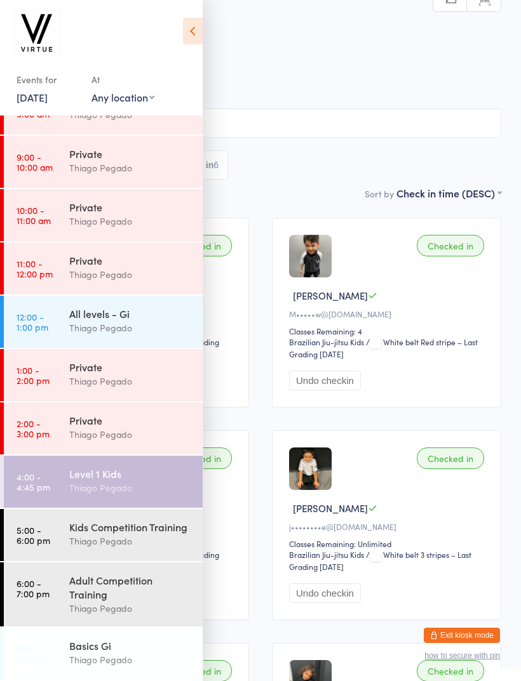
click at [450, 630] on button "Exit kiosk mode" at bounding box center [461, 635] width 76 height 15
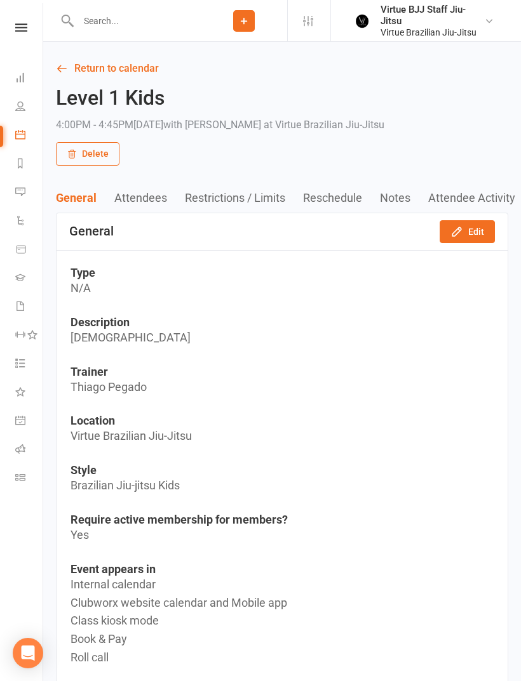
click at [22, 281] on icon at bounding box center [20, 277] width 10 height 10
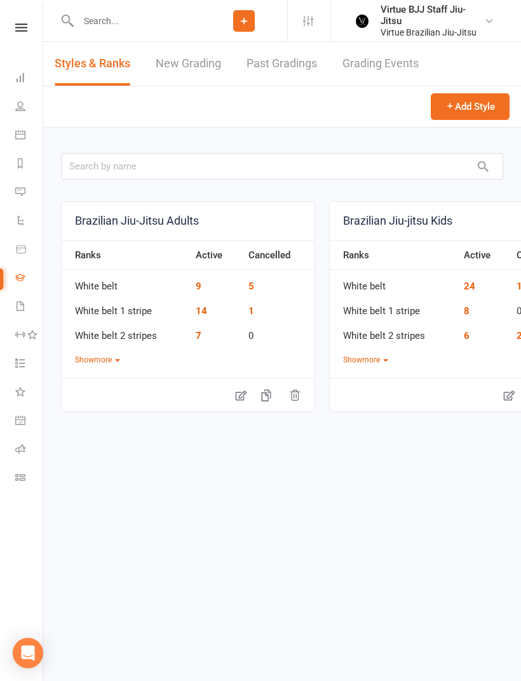
click at [19, 283] on link "Gradings" at bounding box center [29, 279] width 29 height 29
click at [199, 76] on link "New Grading" at bounding box center [188, 64] width 65 height 44
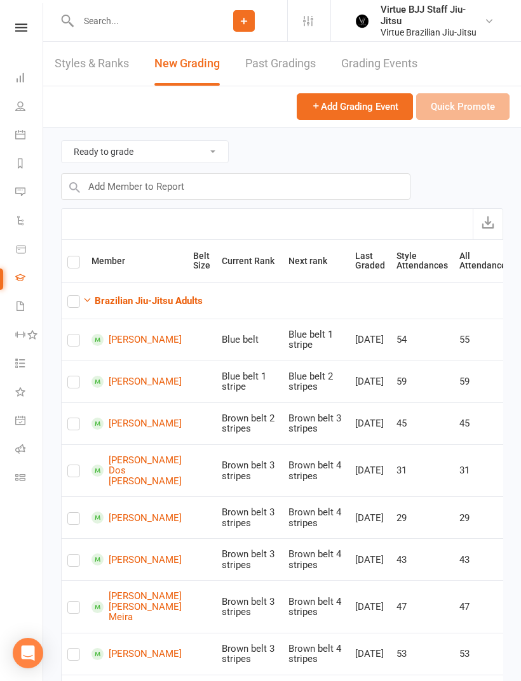
click at [183, 298] on strong "Brazilian Jiu-Jitsu Adults" at bounding box center [149, 300] width 108 height 11
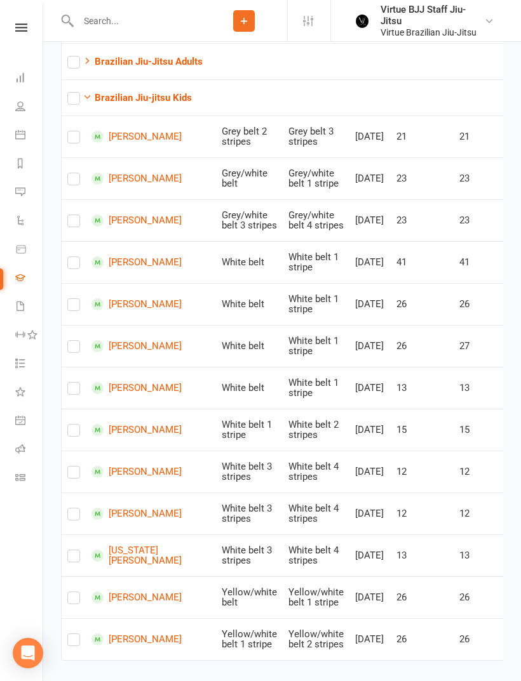
scroll to position [246, 0]
